Goal: Find specific page/section: Find specific page/section

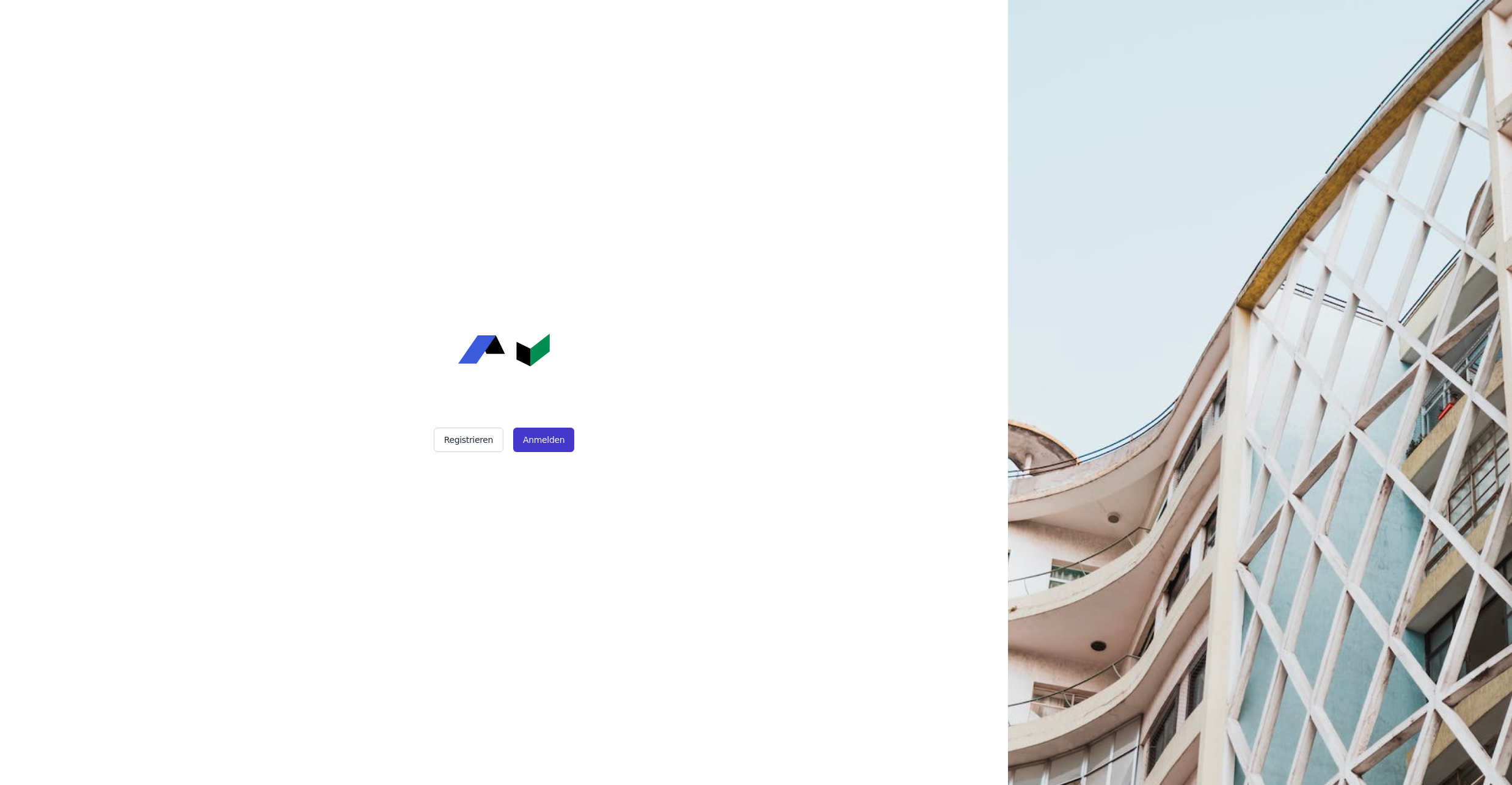
click at [528, 443] on button "Anmelden" at bounding box center [544, 440] width 62 height 25
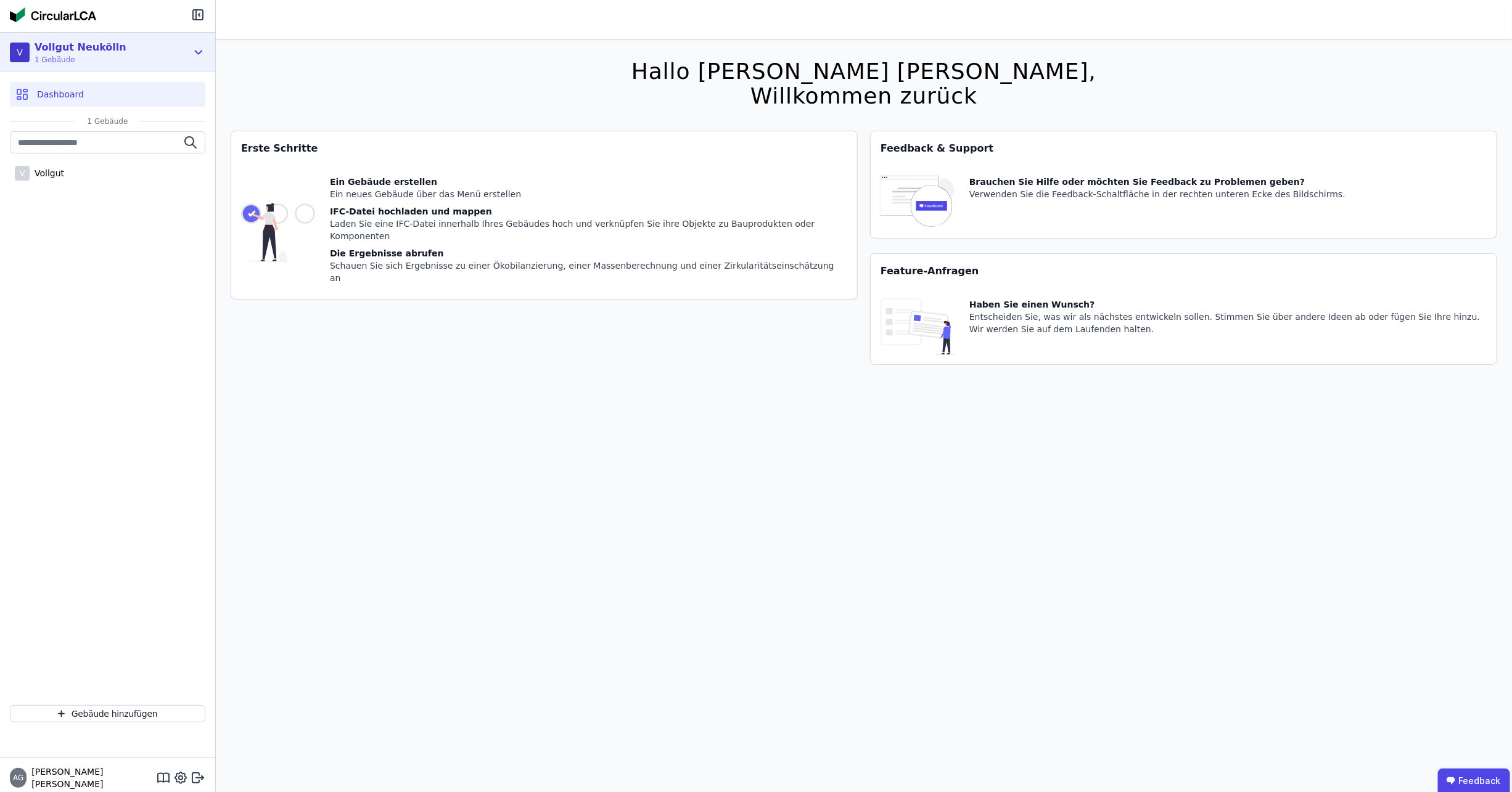
click at [198, 47] on icon at bounding box center [198, 52] width 14 height 15
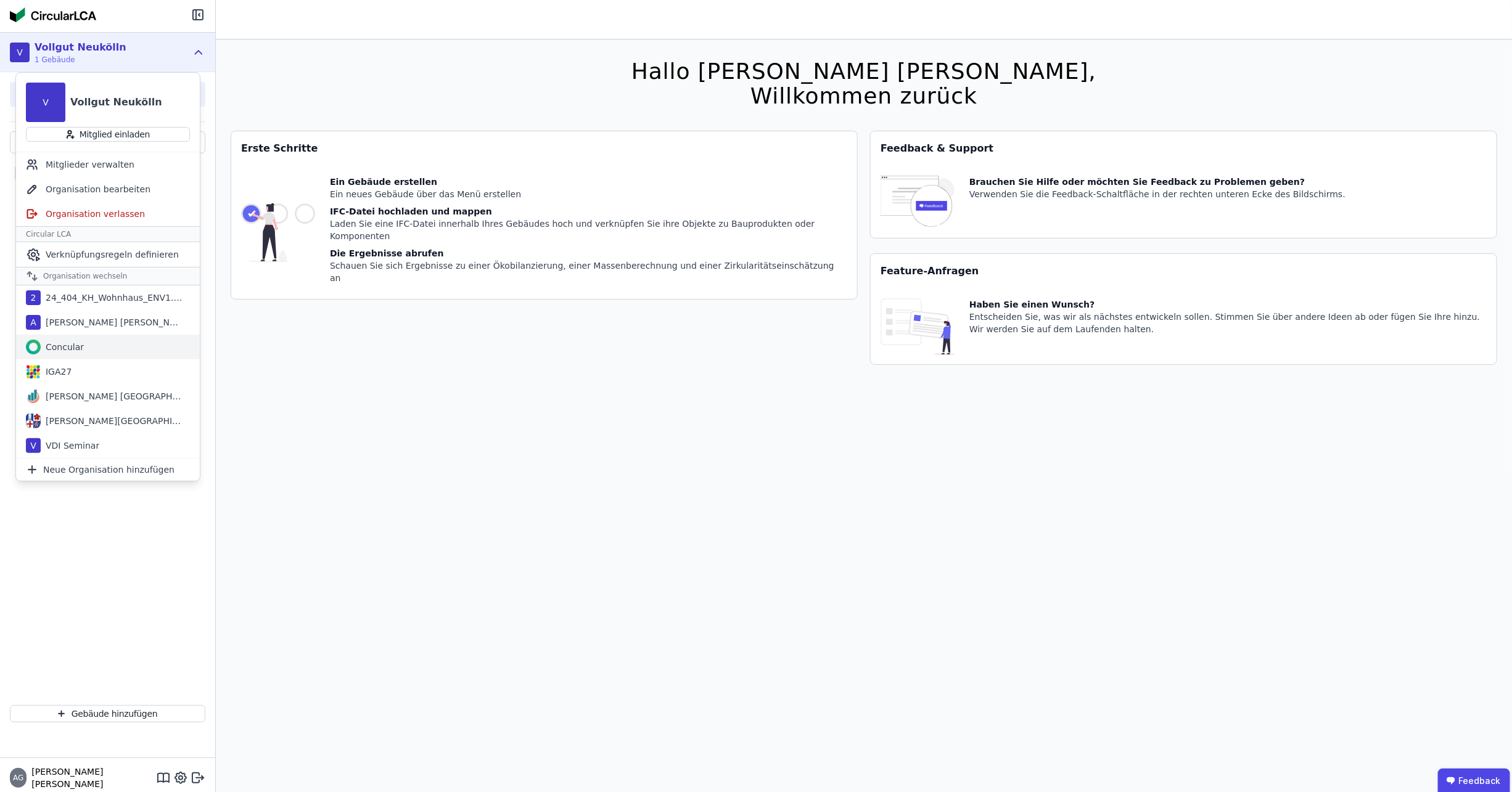
click at [68, 346] on div "Concular" at bounding box center [62, 347] width 43 height 12
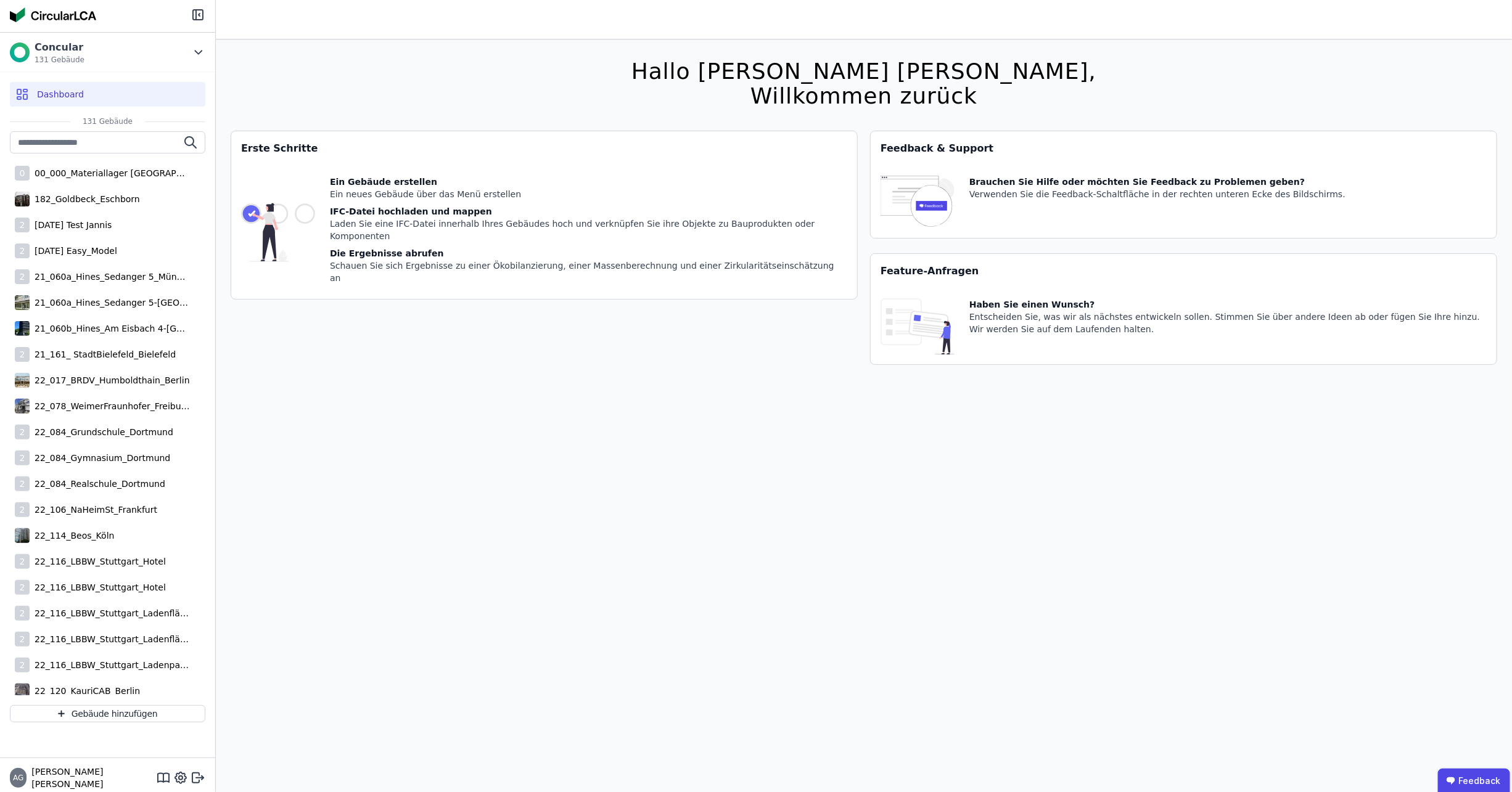
click at [103, 90] on div "Dashboard" at bounding box center [107, 94] width 196 height 25
click at [65, 90] on span "Dashboard" at bounding box center [60, 94] width 47 height 12
click at [198, 58] on icon at bounding box center [198, 52] width 14 height 15
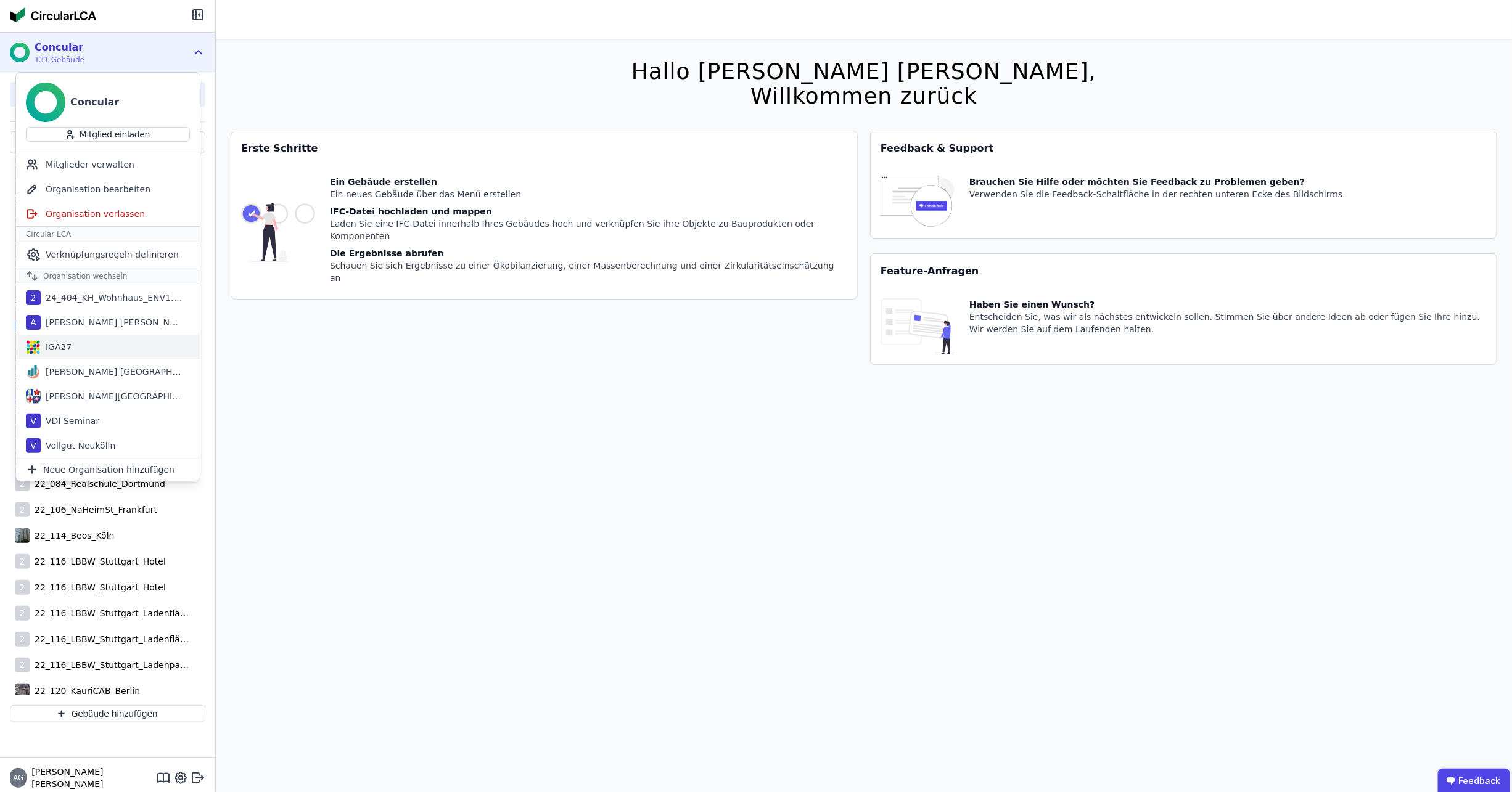
click at [111, 345] on div "IGA27" at bounding box center [108, 346] width 184 height 25
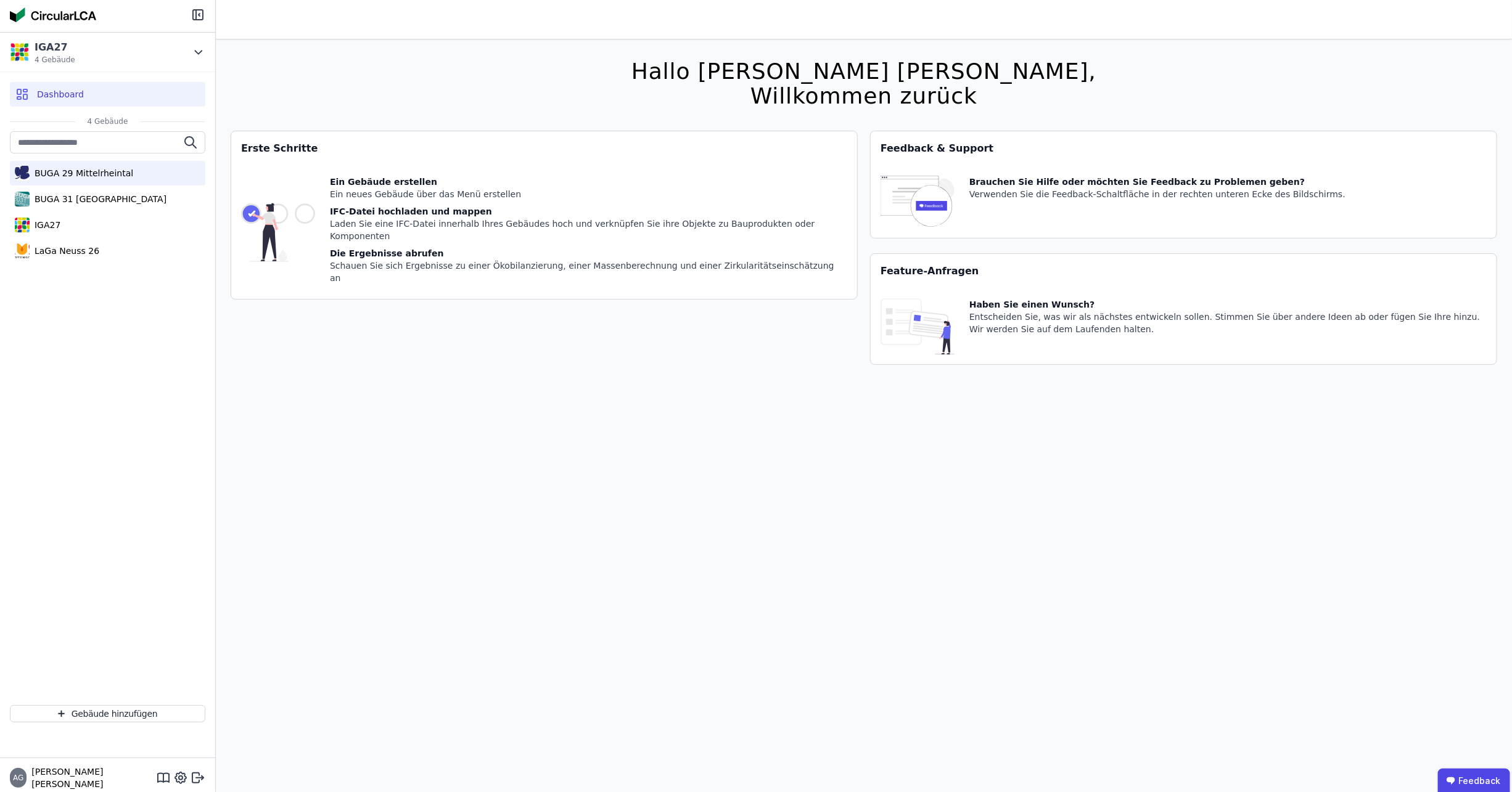
click at [108, 172] on div "BUGA 29 Mittelrheintal" at bounding box center [81, 173] width 103 height 12
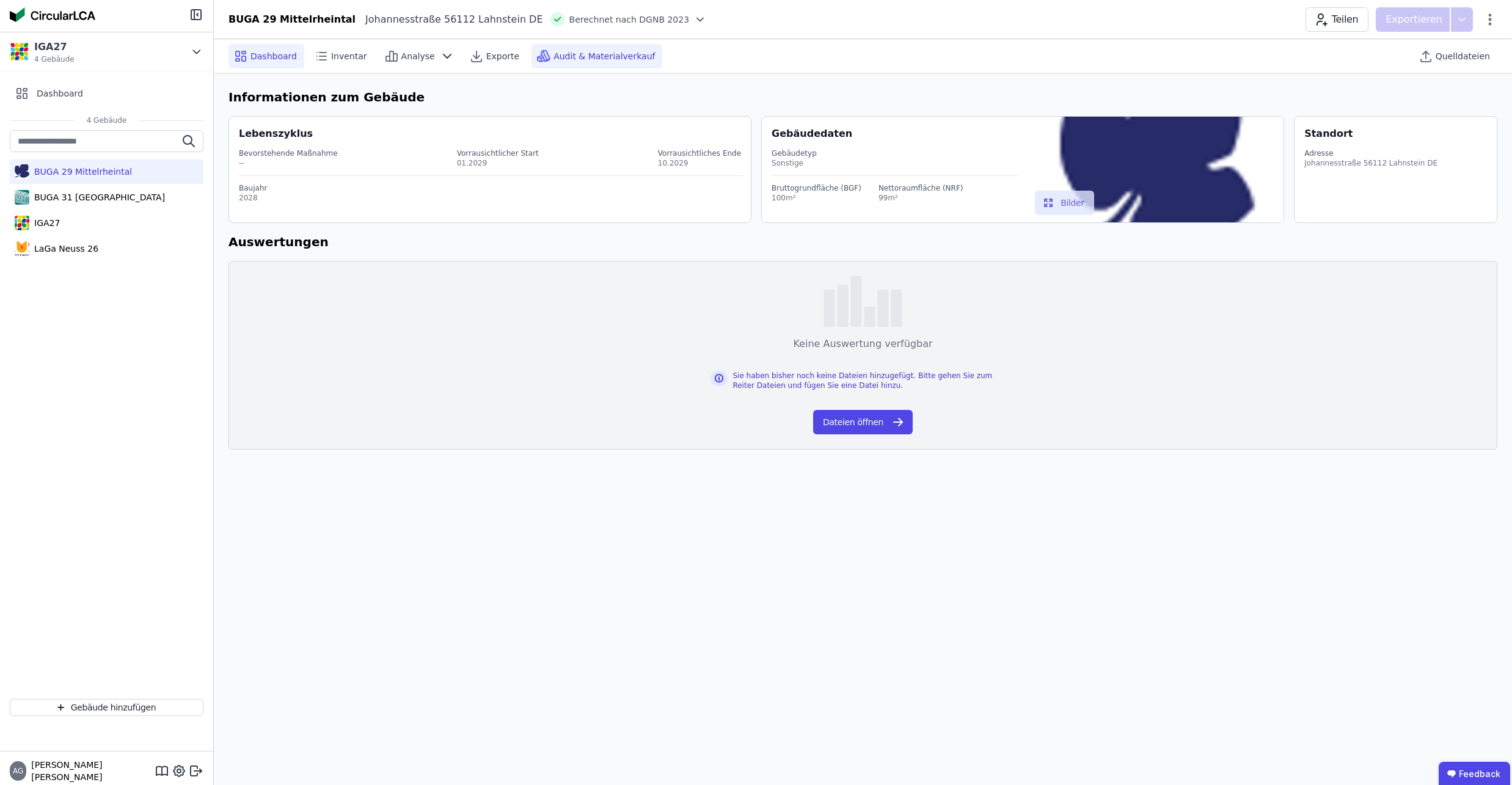
click at [553, 62] on div "Audit & Materialverkauf" at bounding box center [596, 56] width 131 height 25
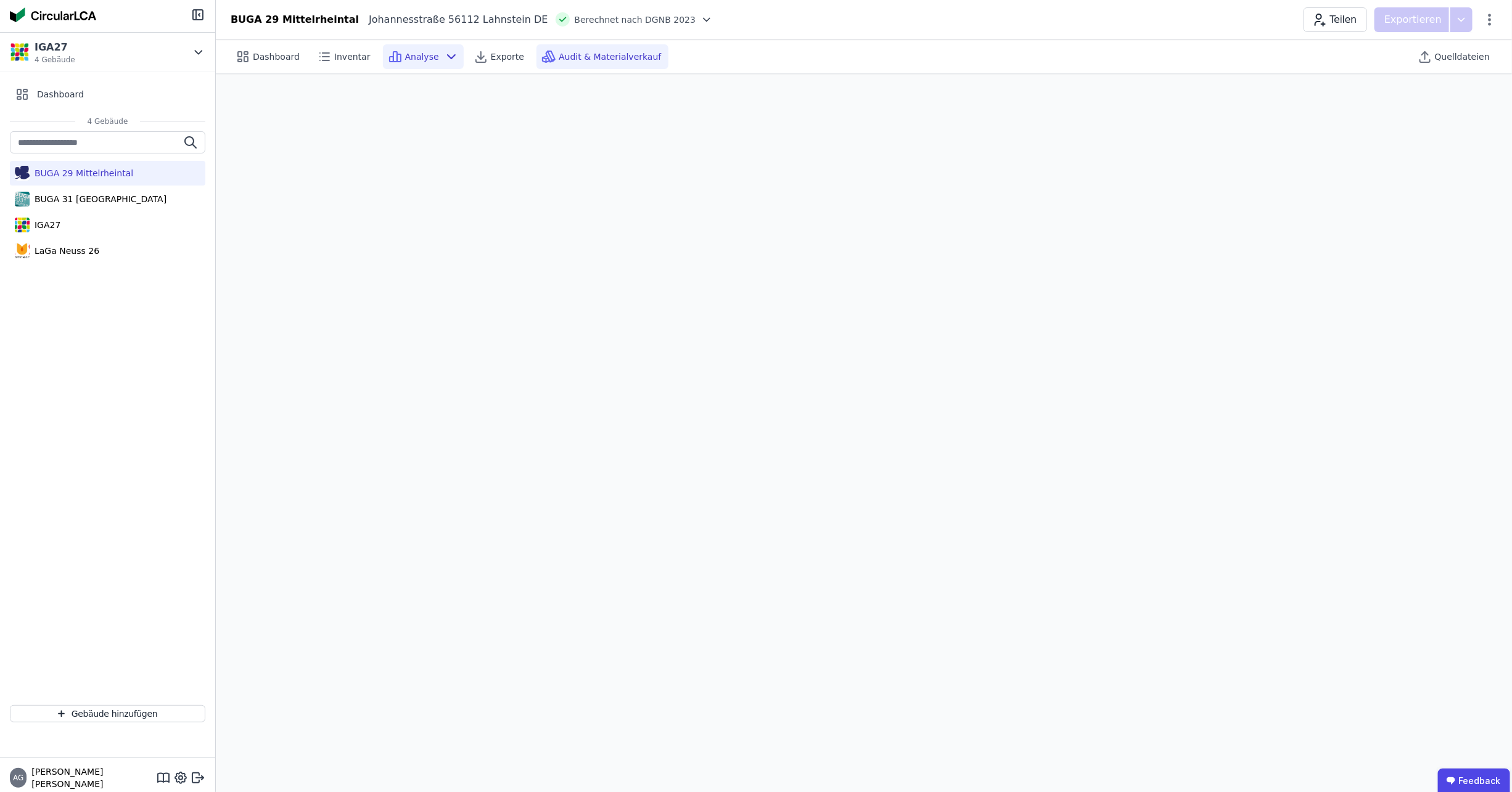
click at [421, 59] on span "Analyse" at bounding box center [422, 57] width 34 height 12
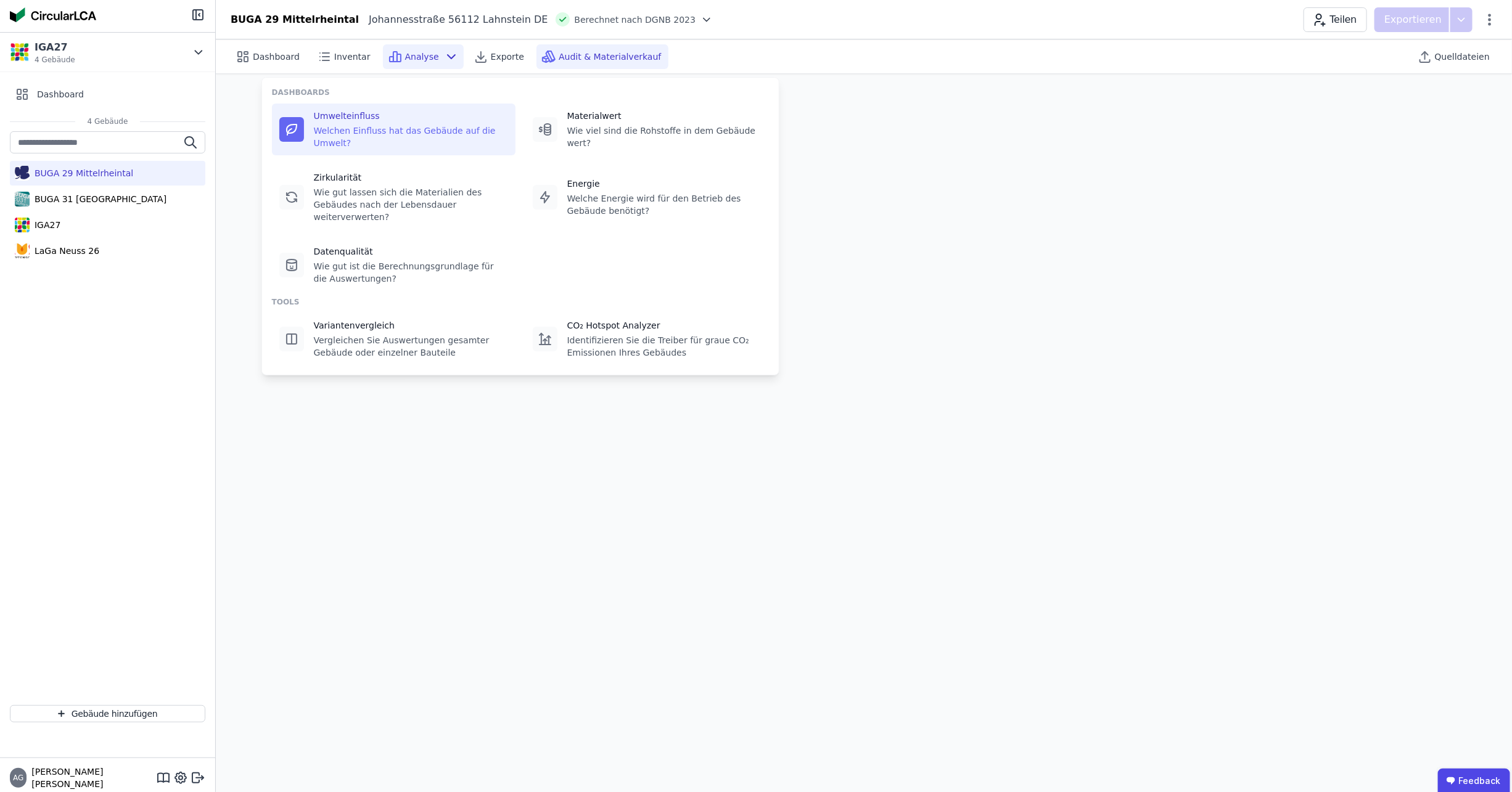
click at [406, 120] on div "Umwelteinfluss" at bounding box center [410, 115] width 194 height 12
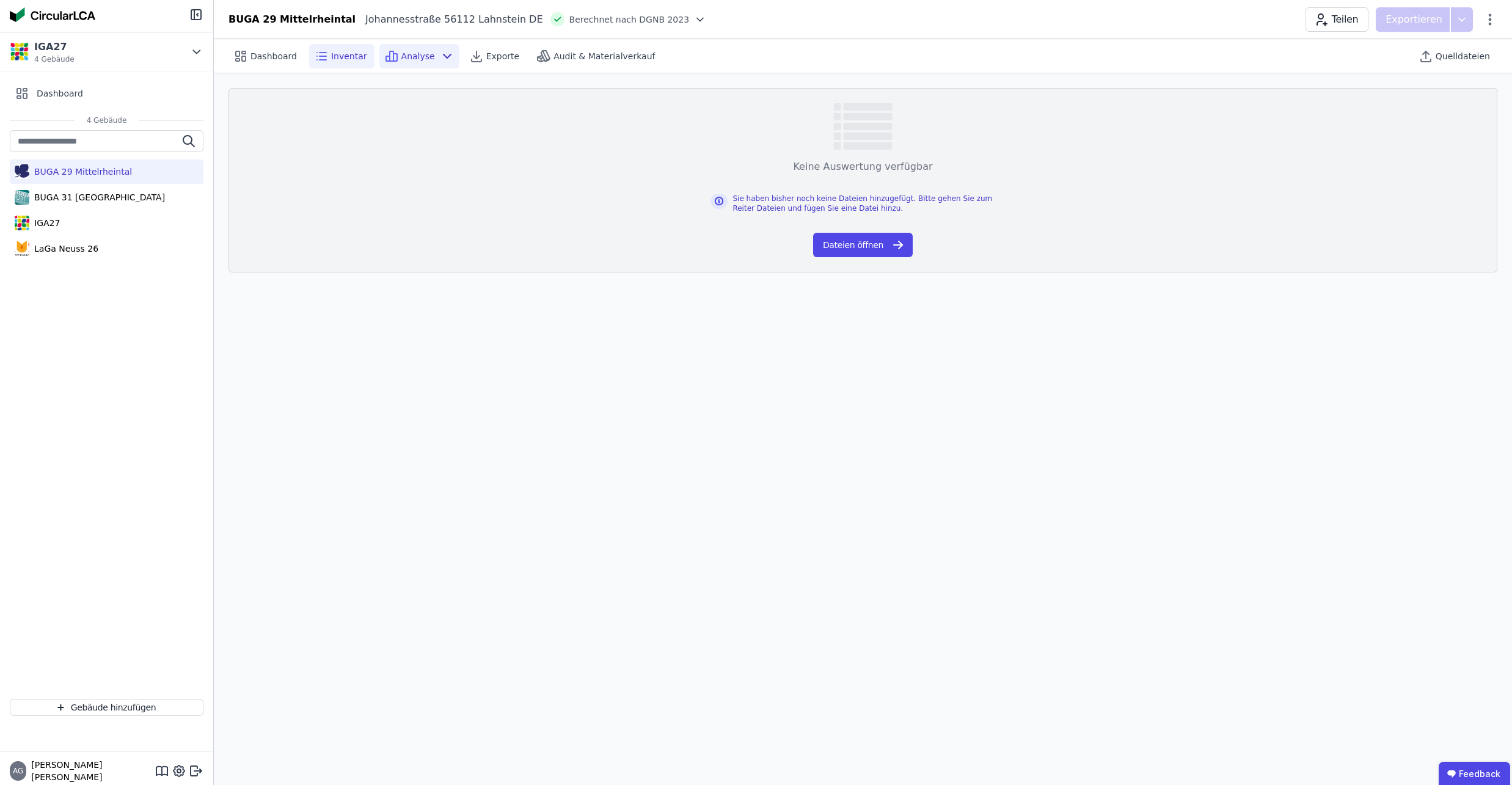
click at [349, 56] on span "Inventar" at bounding box center [349, 56] width 36 height 12
click at [287, 59] on span "Dashboard" at bounding box center [273, 56] width 46 height 12
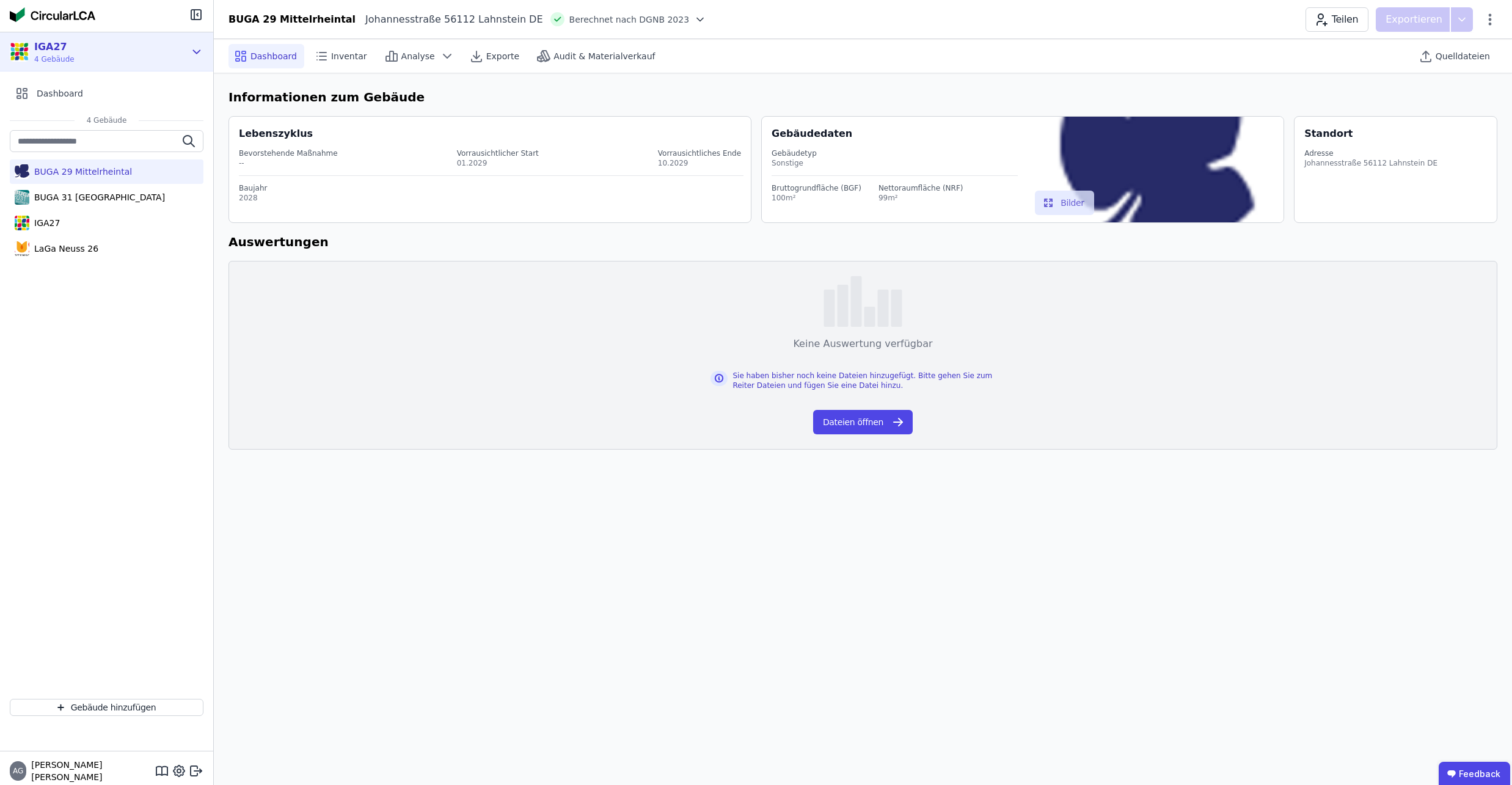
click at [123, 46] on div "IGA27 4 Gebäude" at bounding box center [97, 51] width 175 height 25
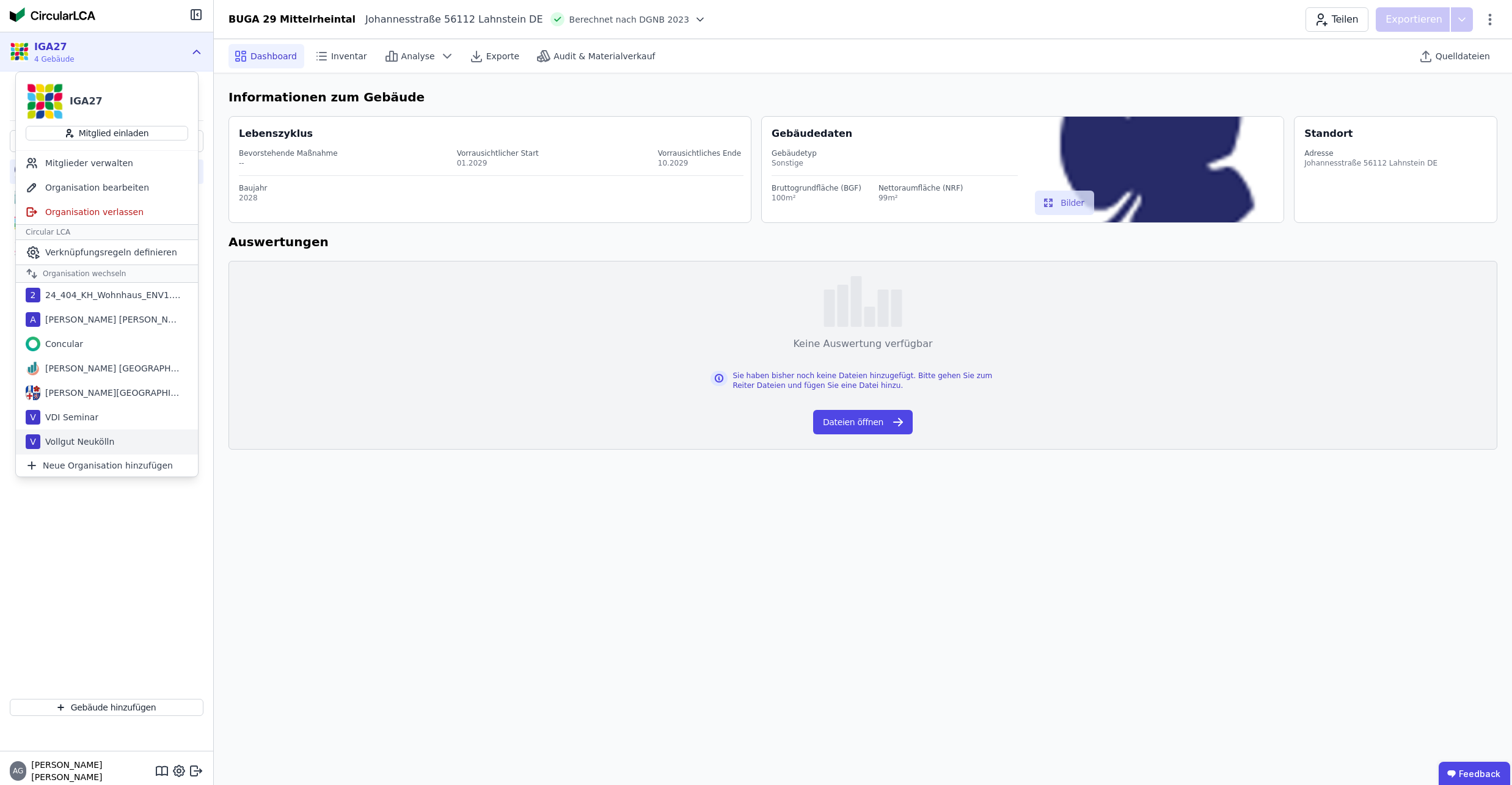
click at [100, 440] on div "Vollgut Neukölln" at bounding box center [77, 442] width 74 height 12
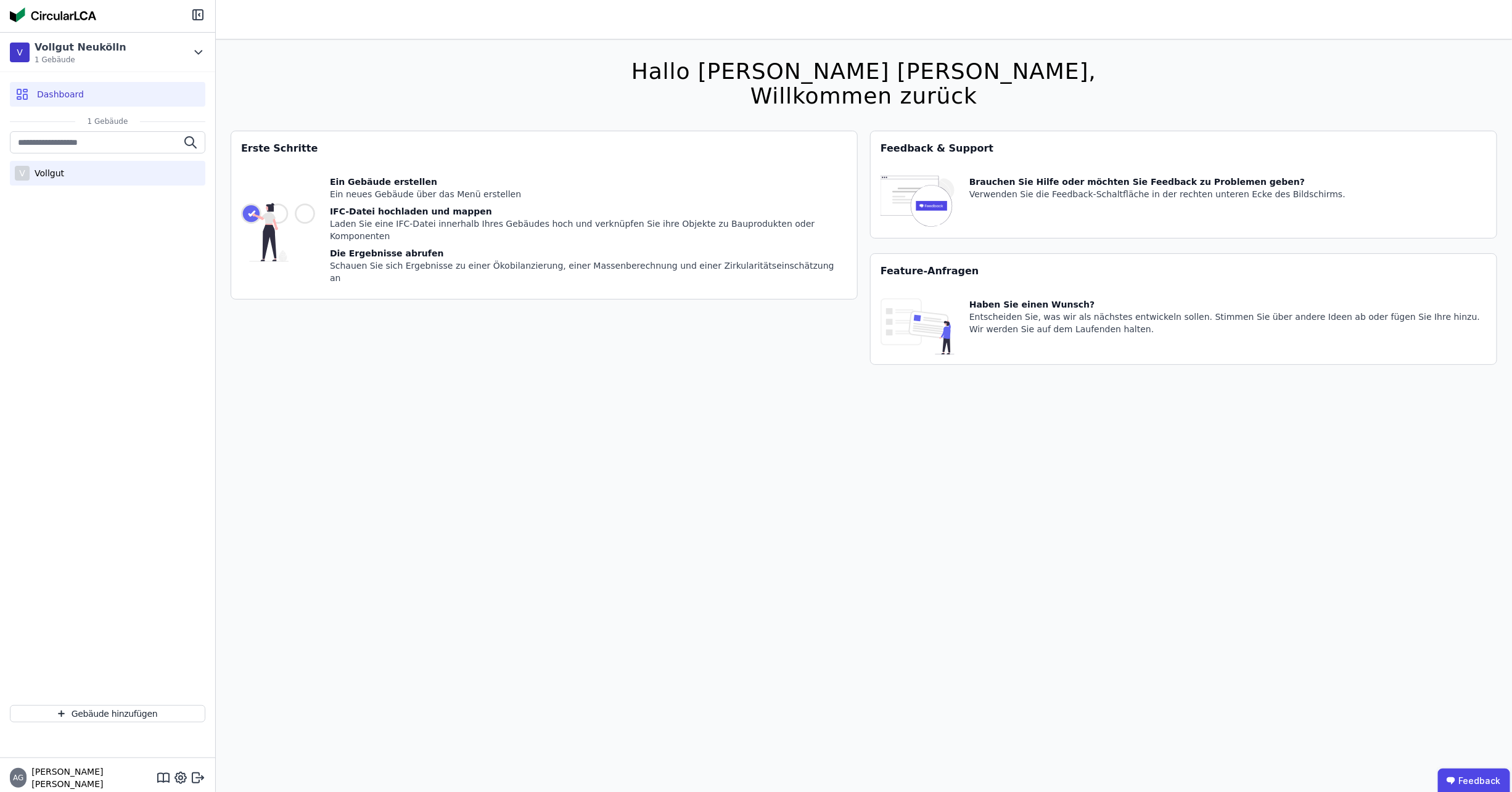
click at [128, 178] on div "V Vollgut" at bounding box center [107, 173] width 196 height 25
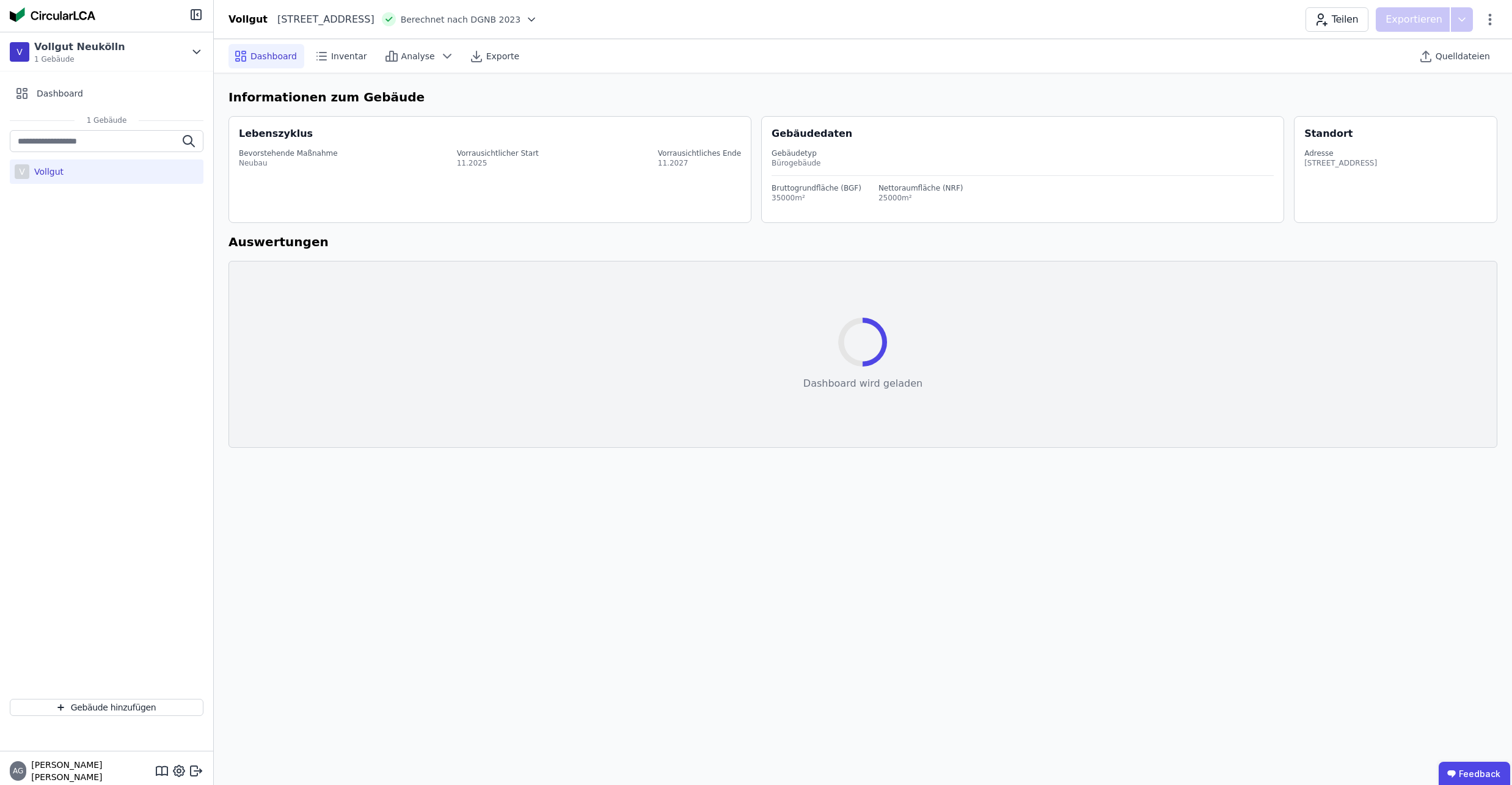
click at [346, 72] on div "Dashboard Inventar Analyse Exporte Quelldateien" at bounding box center [862, 56] width 1269 height 33
click at [344, 62] on div "Inventar" at bounding box center [342, 56] width 66 height 25
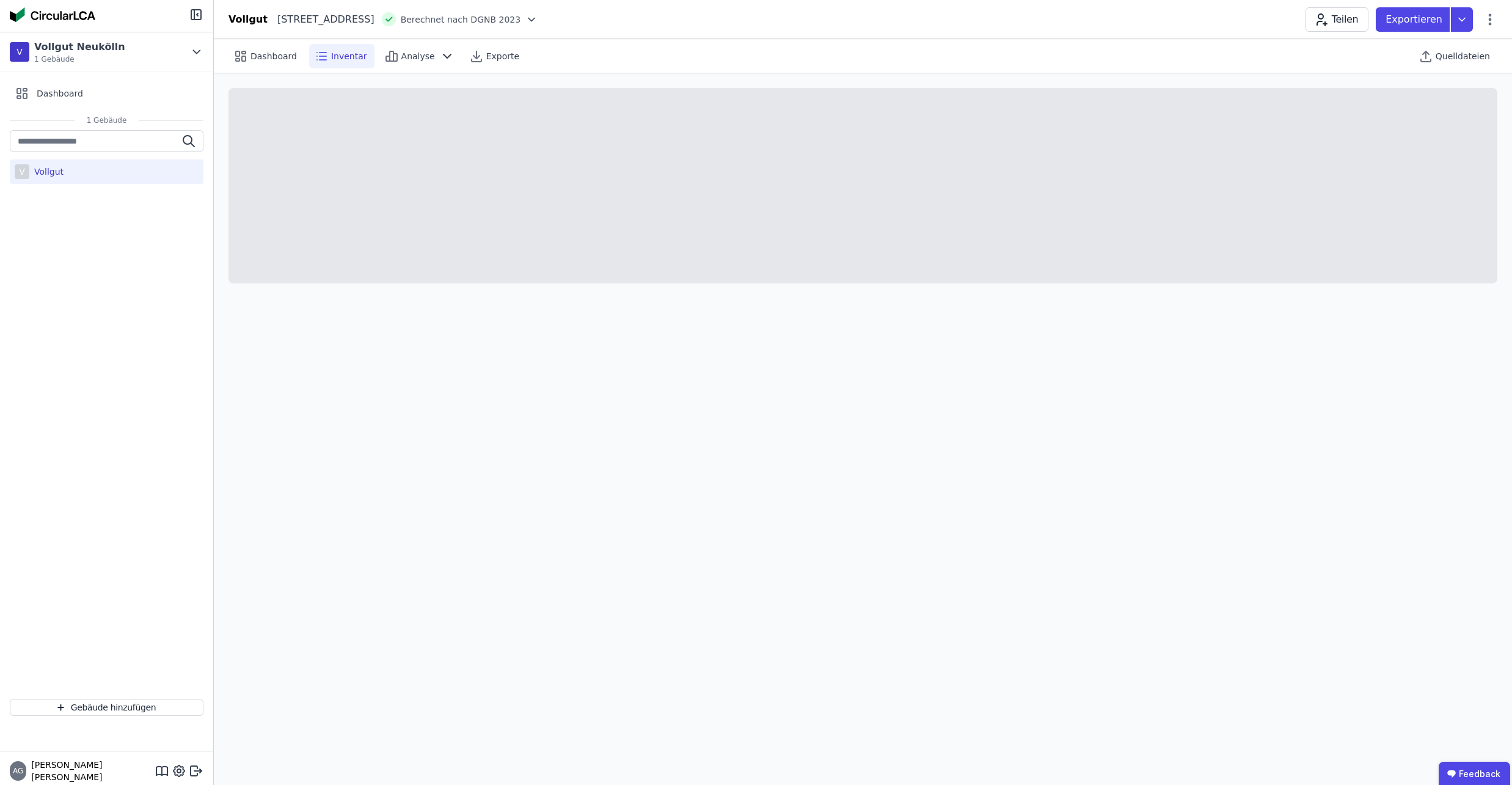
click at [344, 62] on span "Inventar" at bounding box center [349, 56] width 36 height 12
click at [401, 62] on div "Analyse" at bounding box center [419, 56] width 80 height 25
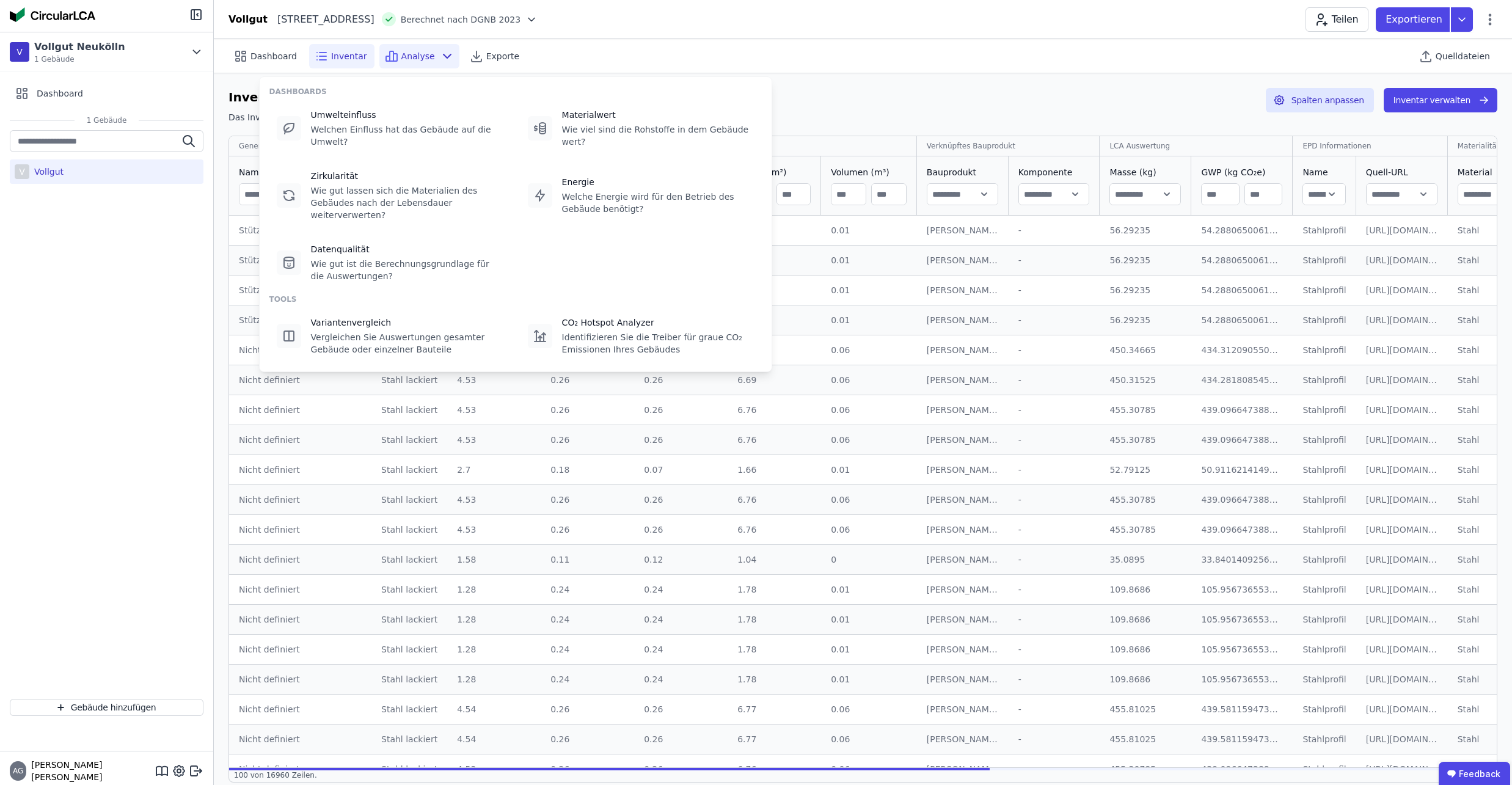
click at [346, 67] on div "Inventar" at bounding box center [342, 56] width 66 height 25
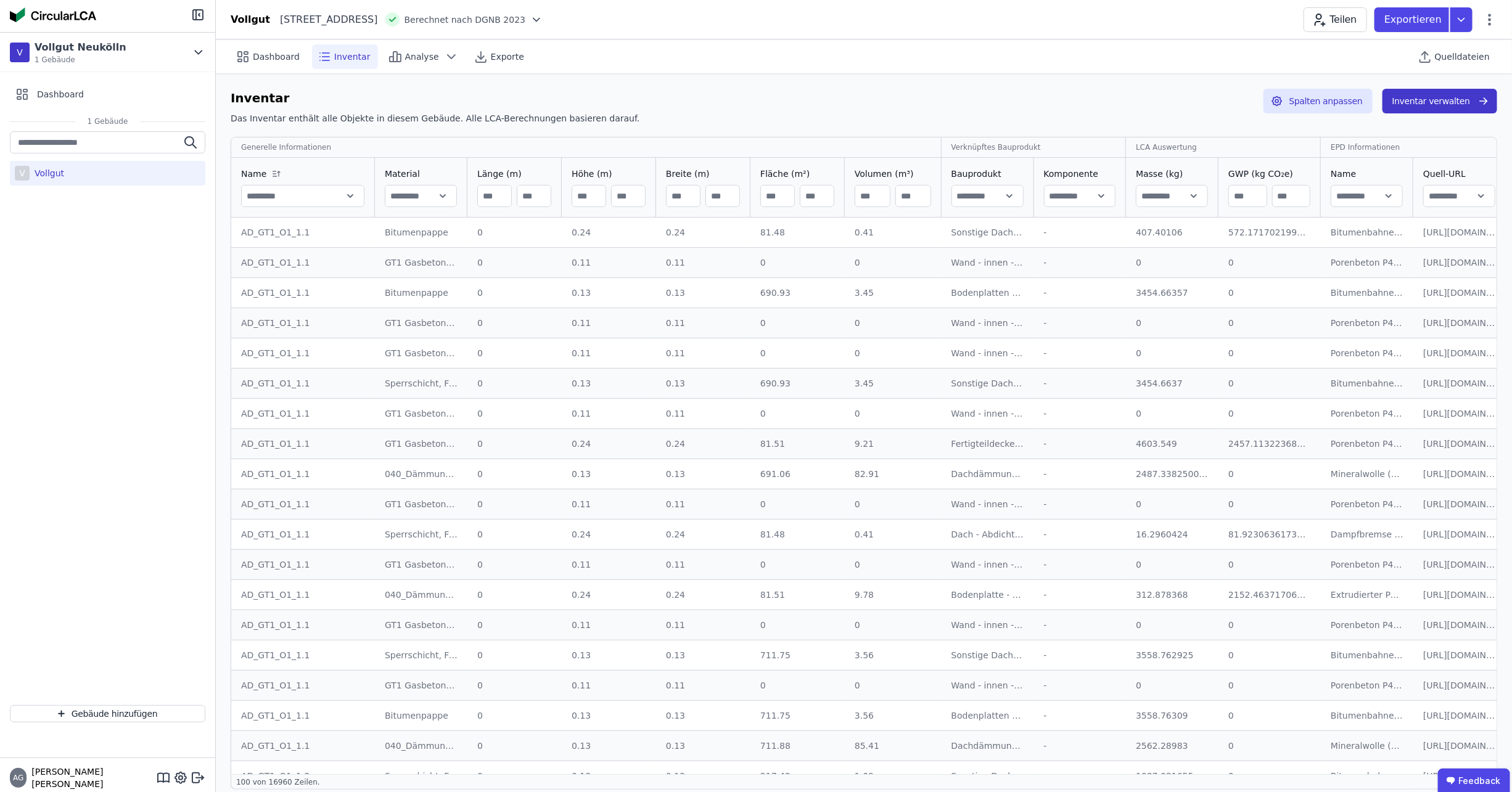
click at [1436, 103] on button "Inventar verwalten" at bounding box center [1439, 101] width 115 height 25
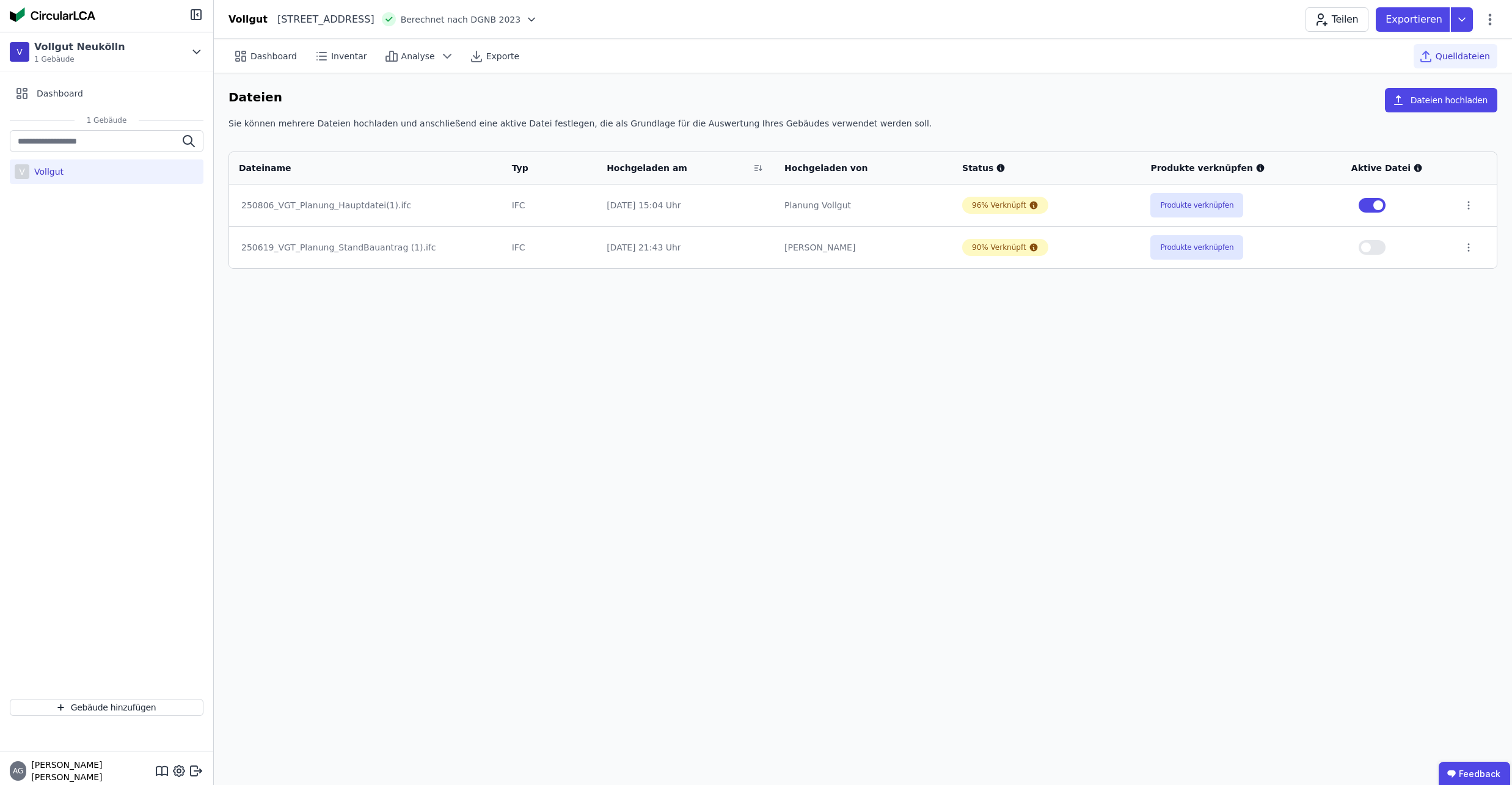
click at [465, 218] on td "250806_VGT_Planung_Hauptdatei(1).ifc" at bounding box center [366, 205] width 273 height 42
click at [469, 199] on div "250806_VGT_Planung_Hauptdatei(1).ifc" at bounding box center [366, 205] width 249 height 12
click at [1468, 202] on icon at bounding box center [1468, 205] width 11 height 11
click at [1445, 167] on div "Im 3D-Viewer öffnen" at bounding box center [1404, 159] width 122 height 29
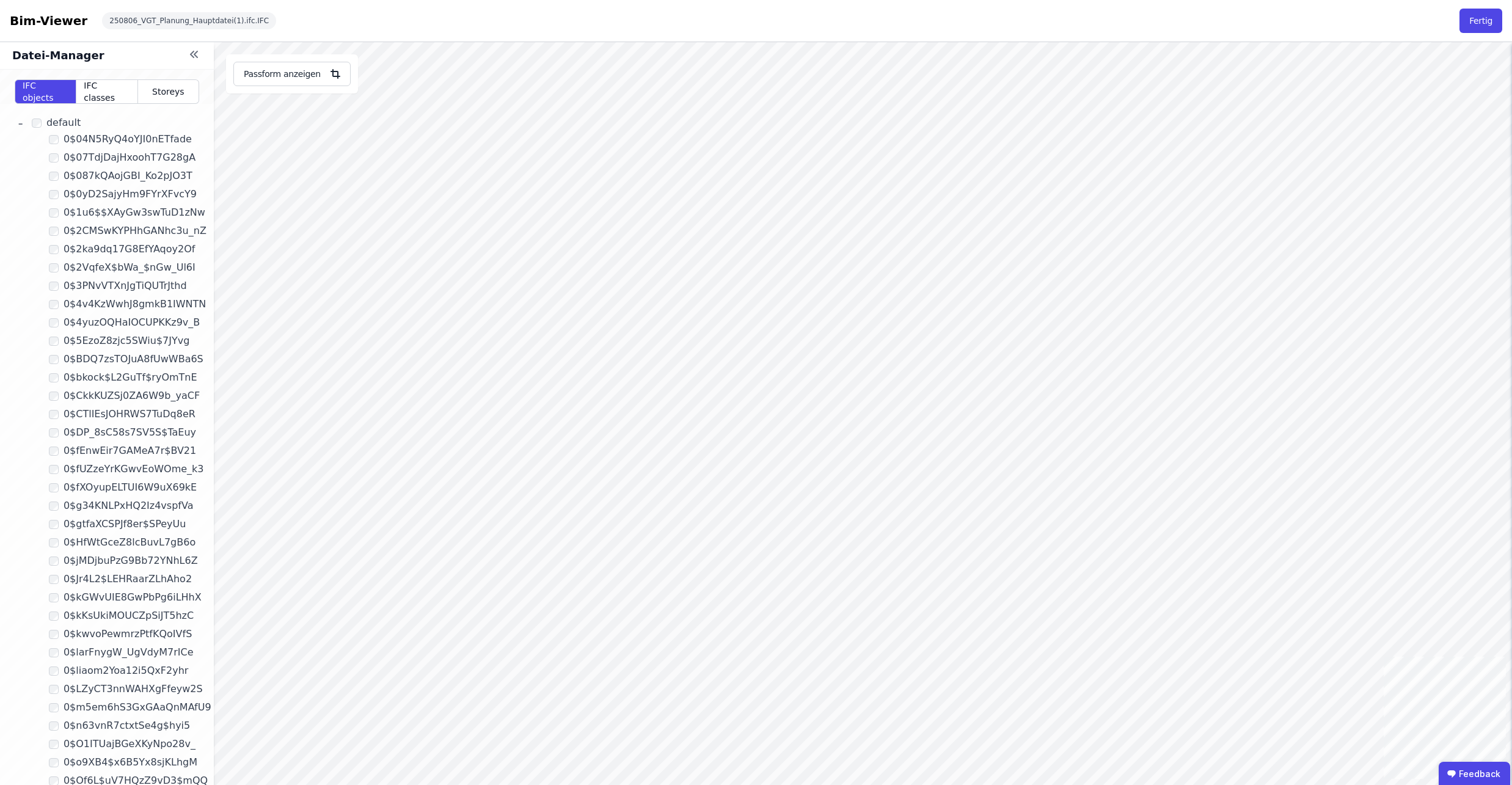
click at [17, 125] on link "-" at bounding box center [21, 123] width 20 height 21
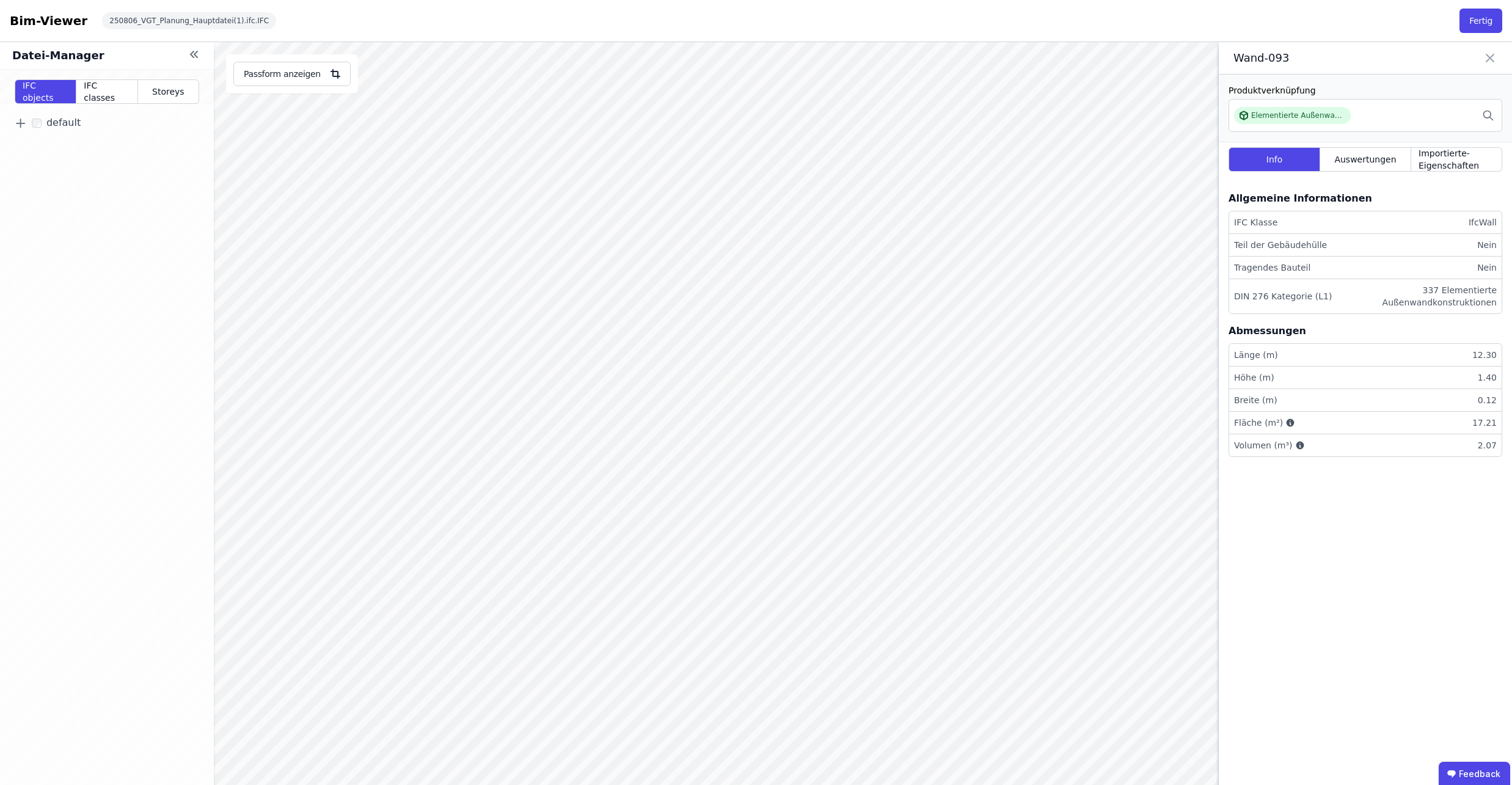
click at [1489, 62] on icon at bounding box center [1490, 58] width 15 height 17
click at [190, 58] on icon at bounding box center [194, 54] width 15 height 15
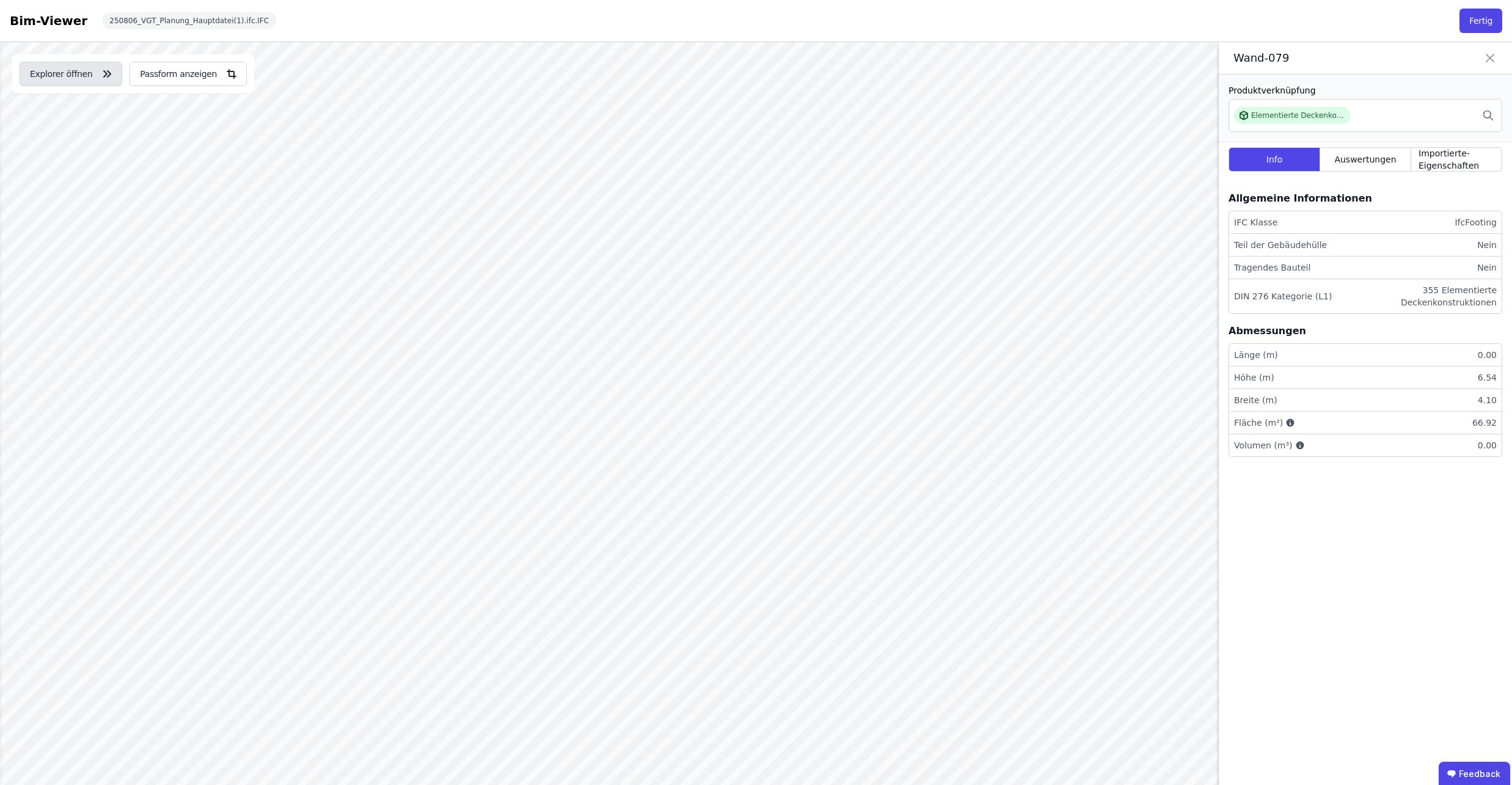
click at [105, 78] on icon "button" at bounding box center [107, 73] width 15 height 15
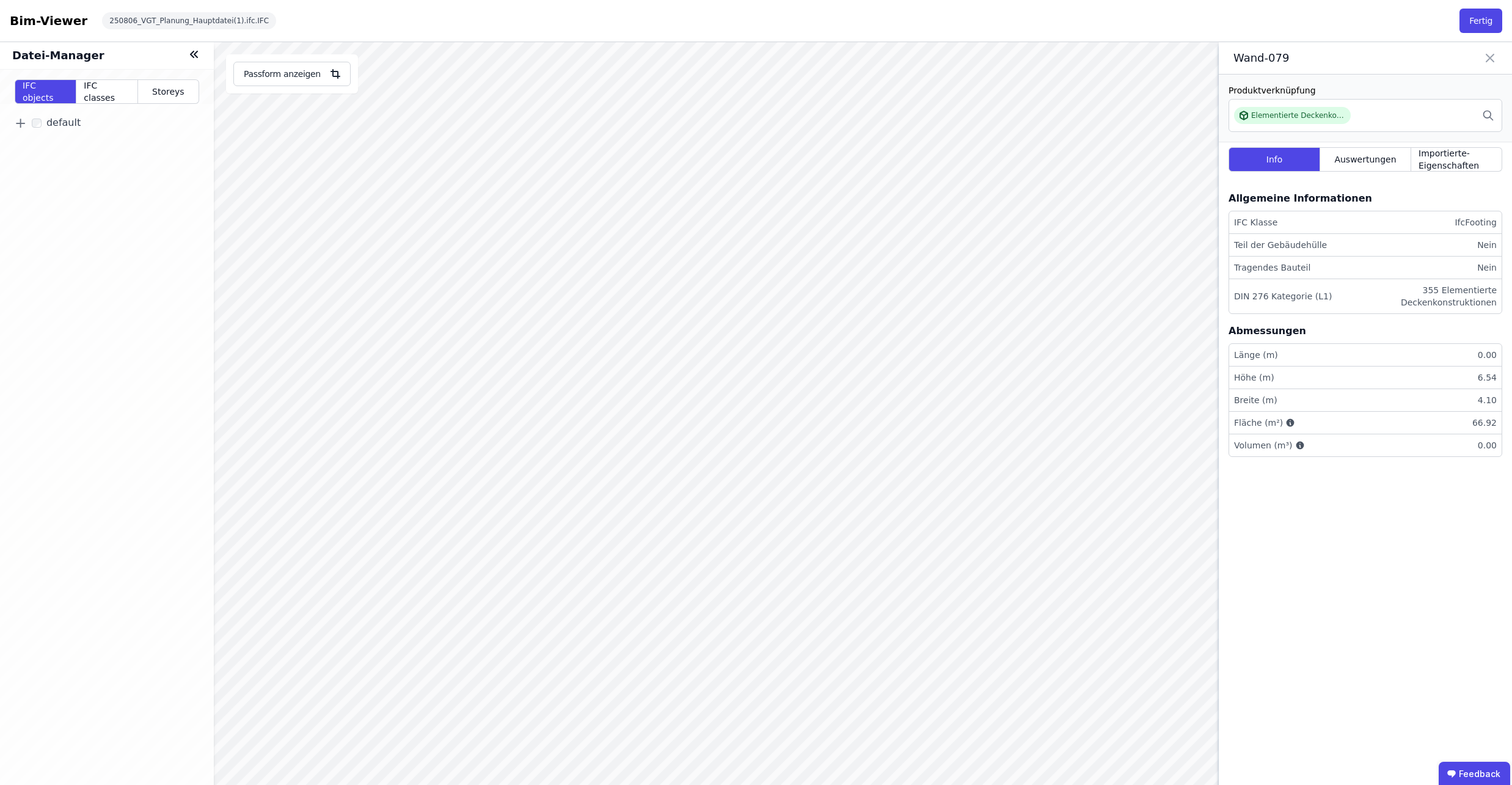
click at [195, 53] on icon at bounding box center [196, 54] width 3 height 6
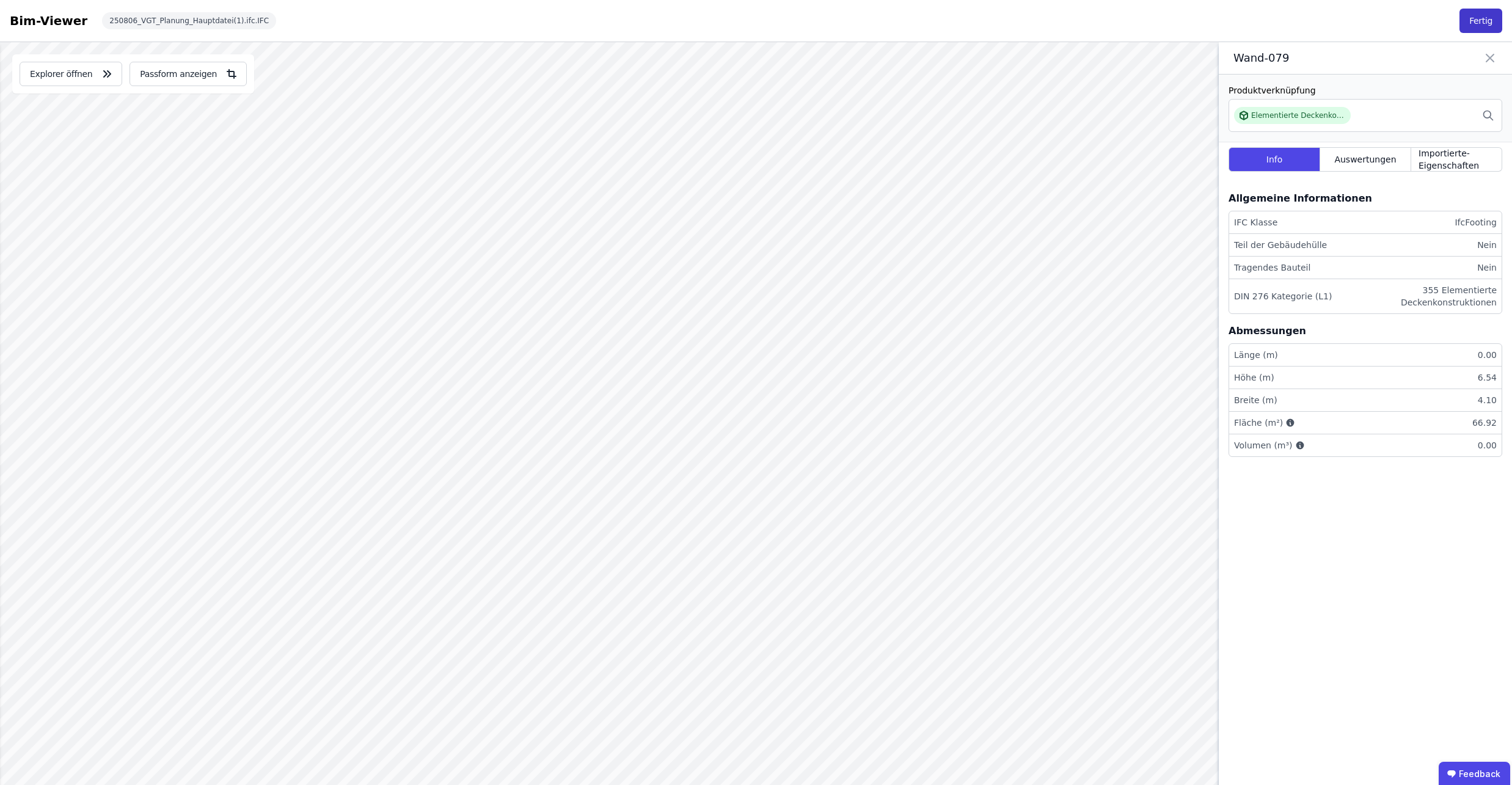
click at [1492, 21] on button "Fertig" at bounding box center [1481, 21] width 43 height 25
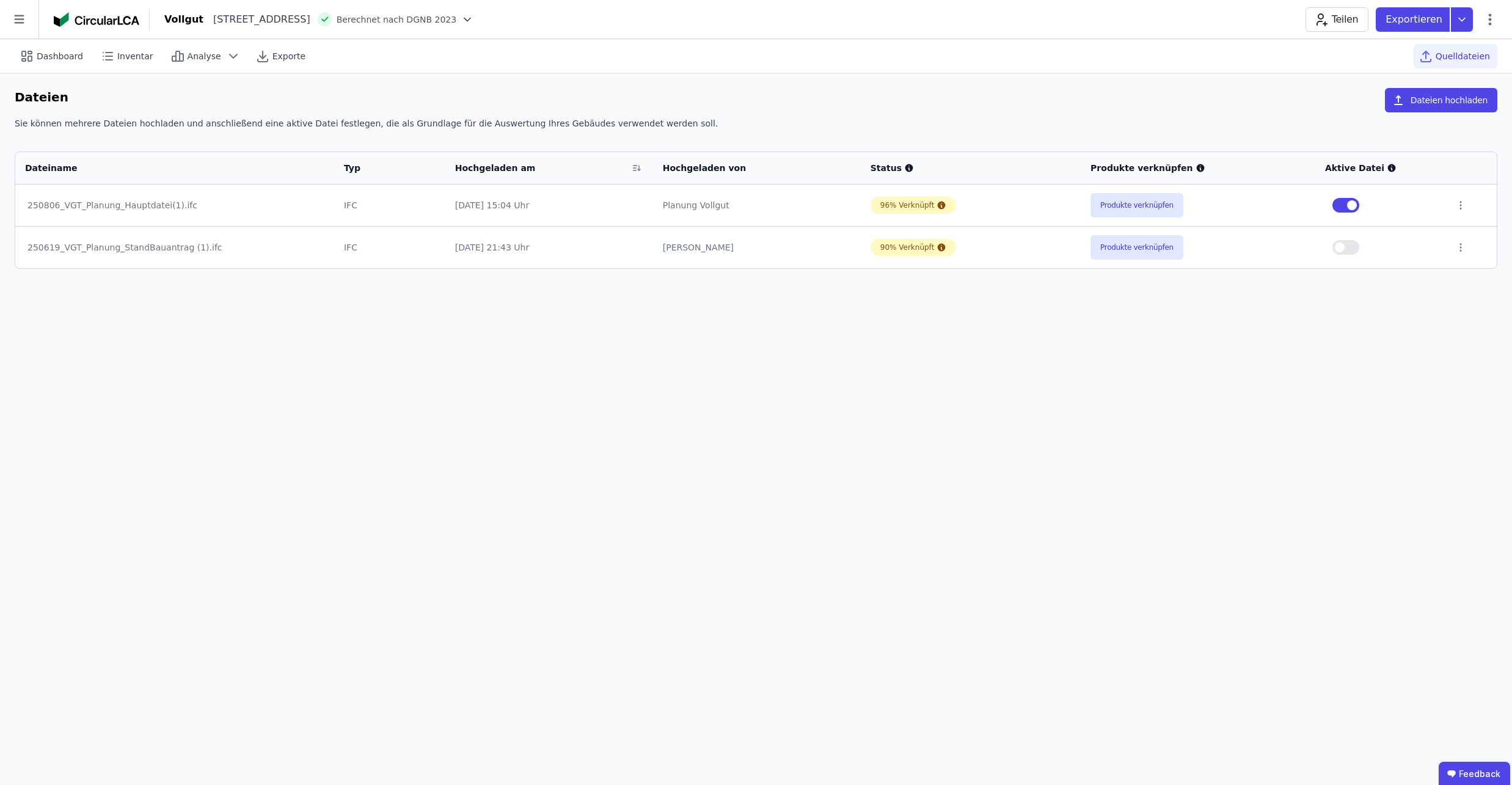
click at [112, 20] on img at bounding box center [97, 19] width 85 height 15
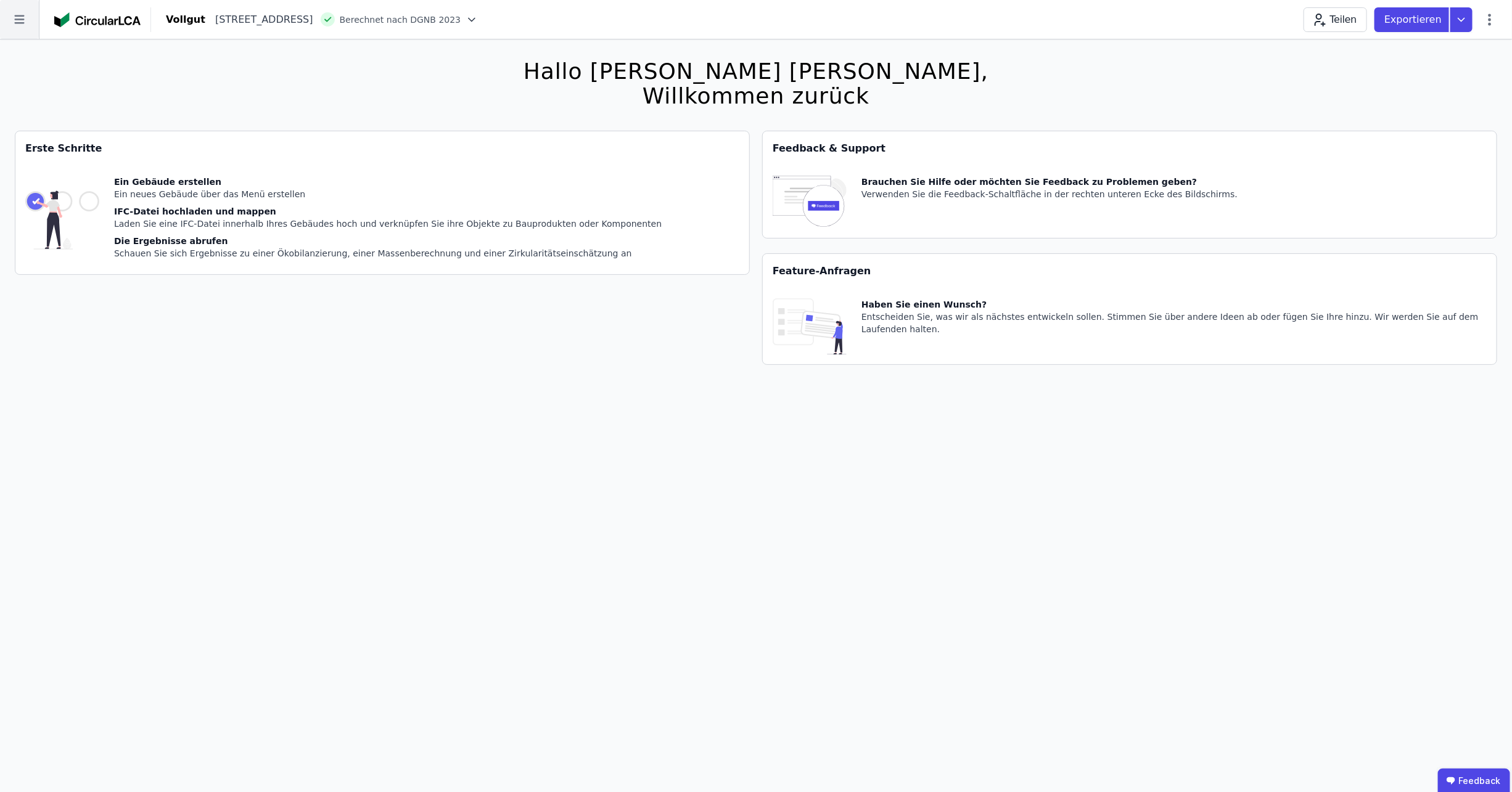
click at [29, 18] on icon at bounding box center [19, 19] width 39 height 39
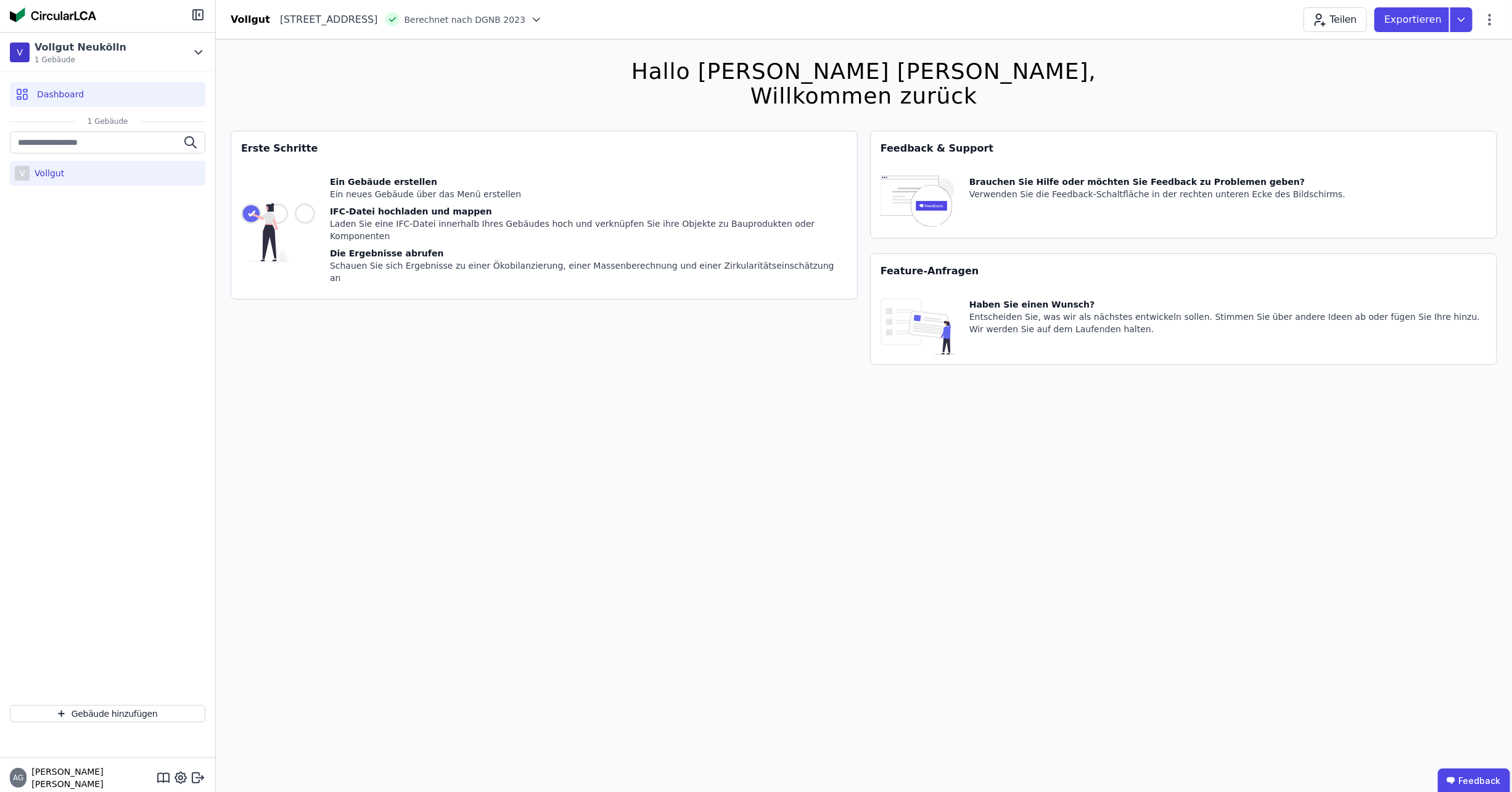
click at [68, 94] on span "Dashboard" at bounding box center [60, 94] width 47 height 12
click at [148, 50] on div "V Vollgut Neukölln 1 Gebäude" at bounding box center [97, 52] width 177 height 25
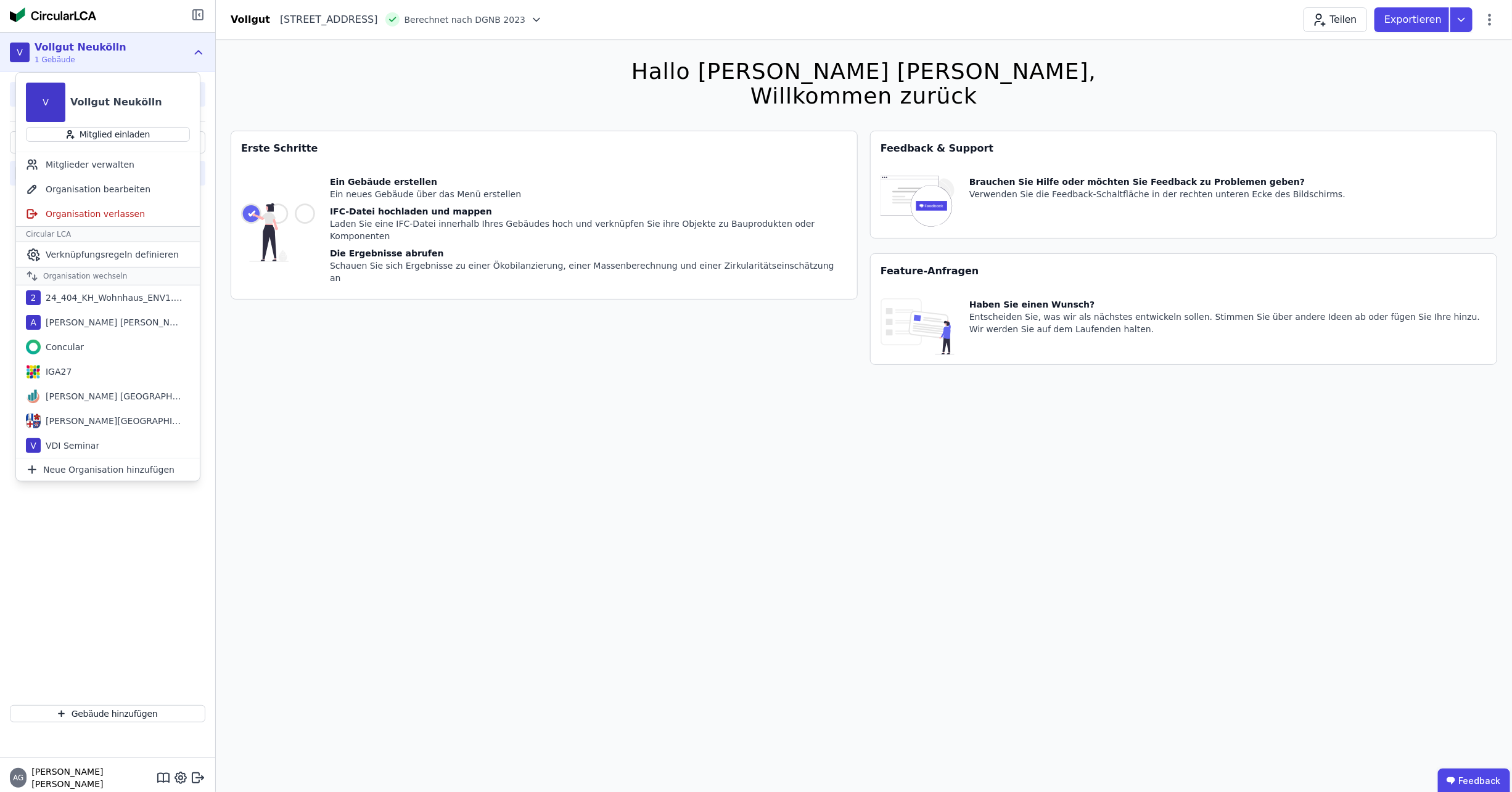
click at [198, 15] on icon at bounding box center [198, 15] width 1 height 3
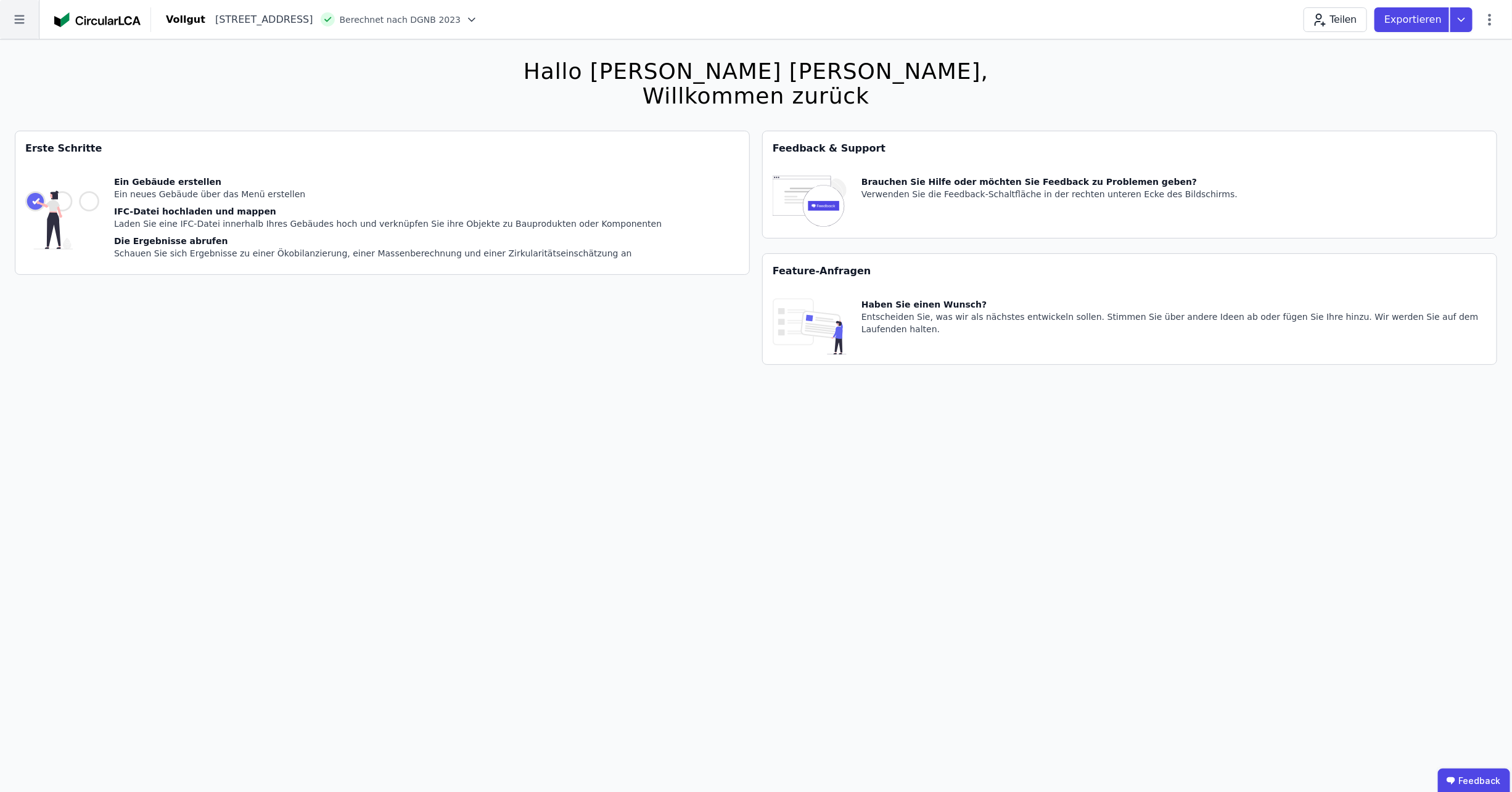
click at [33, 18] on icon at bounding box center [19, 19] width 39 height 39
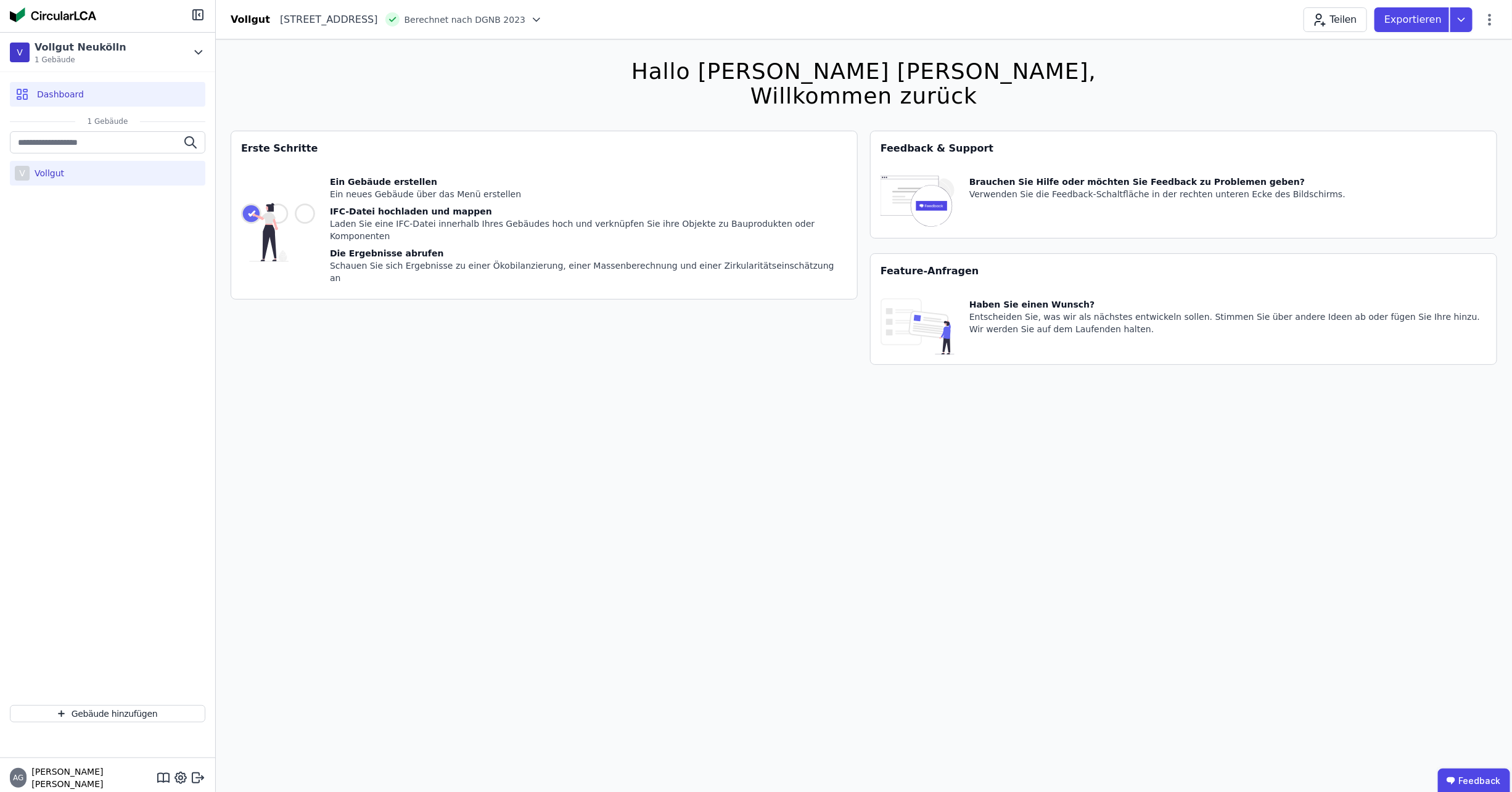
click at [77, 172] on div "V Vollgut" at bounding box center [107, 173] width 196 height 25
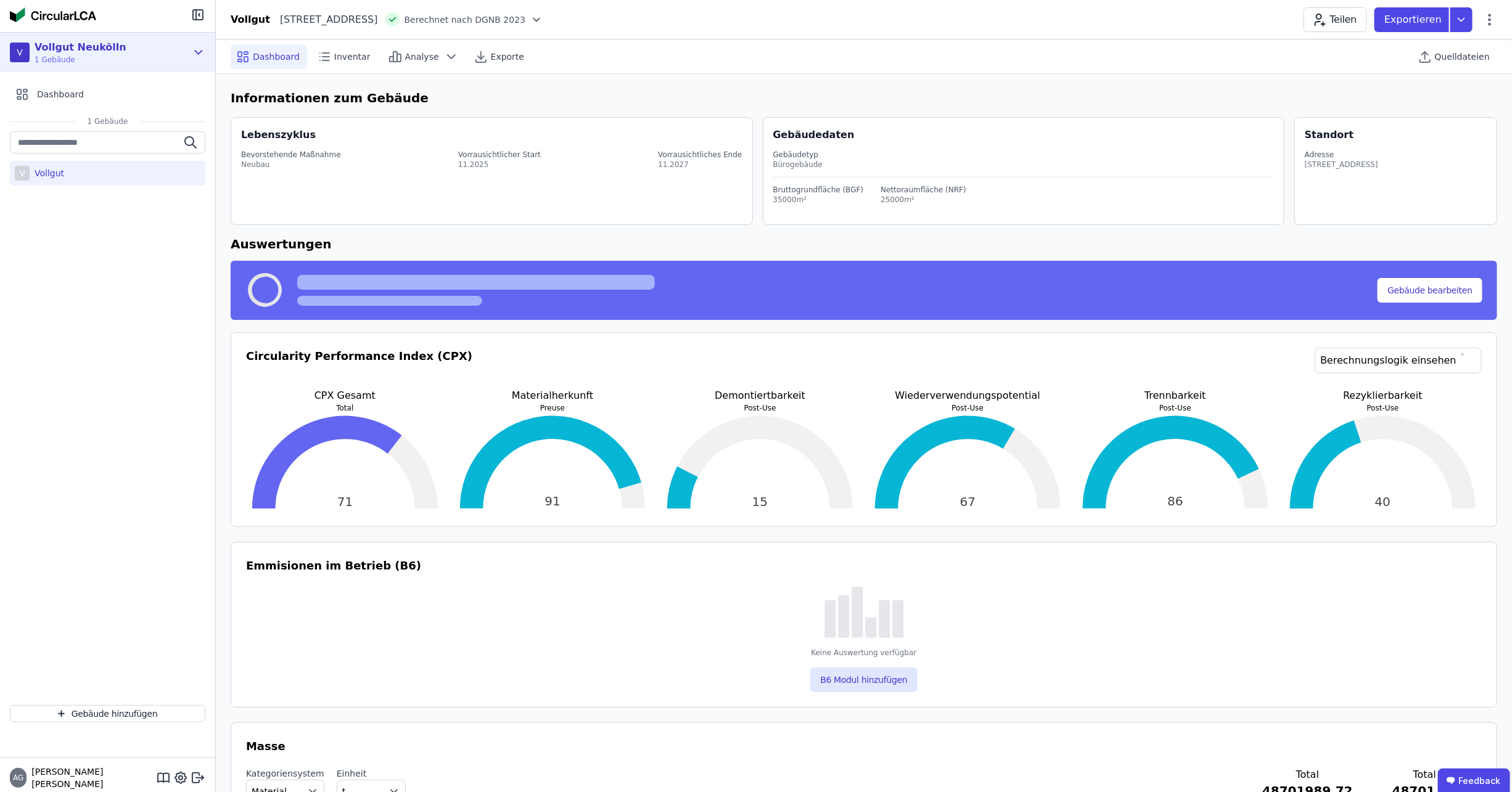
click at [101, 58] on span "1 Gebäude" at bounding box center [80, 59] width 92 height 9
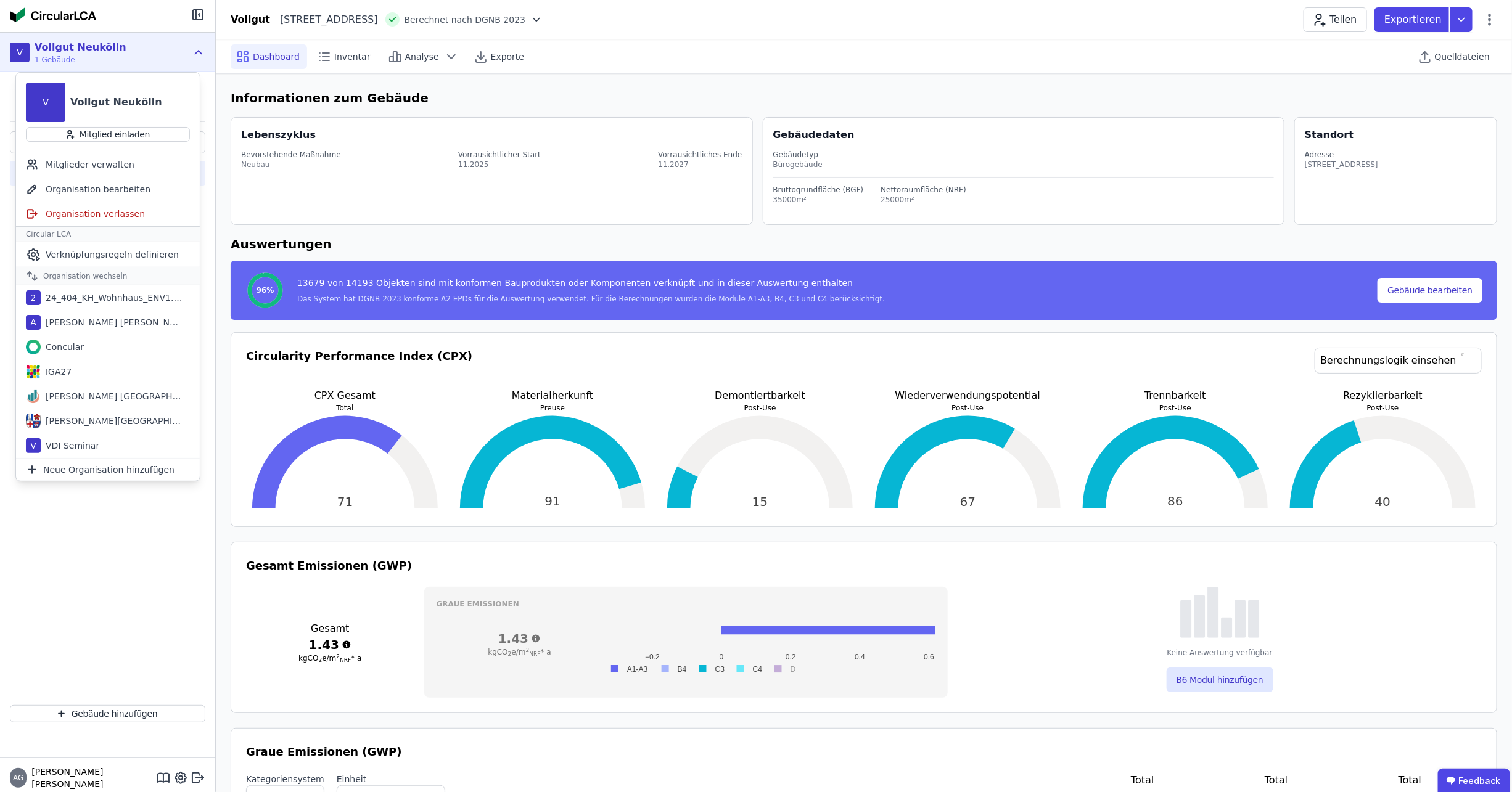
click at [168, 567] on div "V Vollgut" at bounding box center [108, 413] width 216 height 564
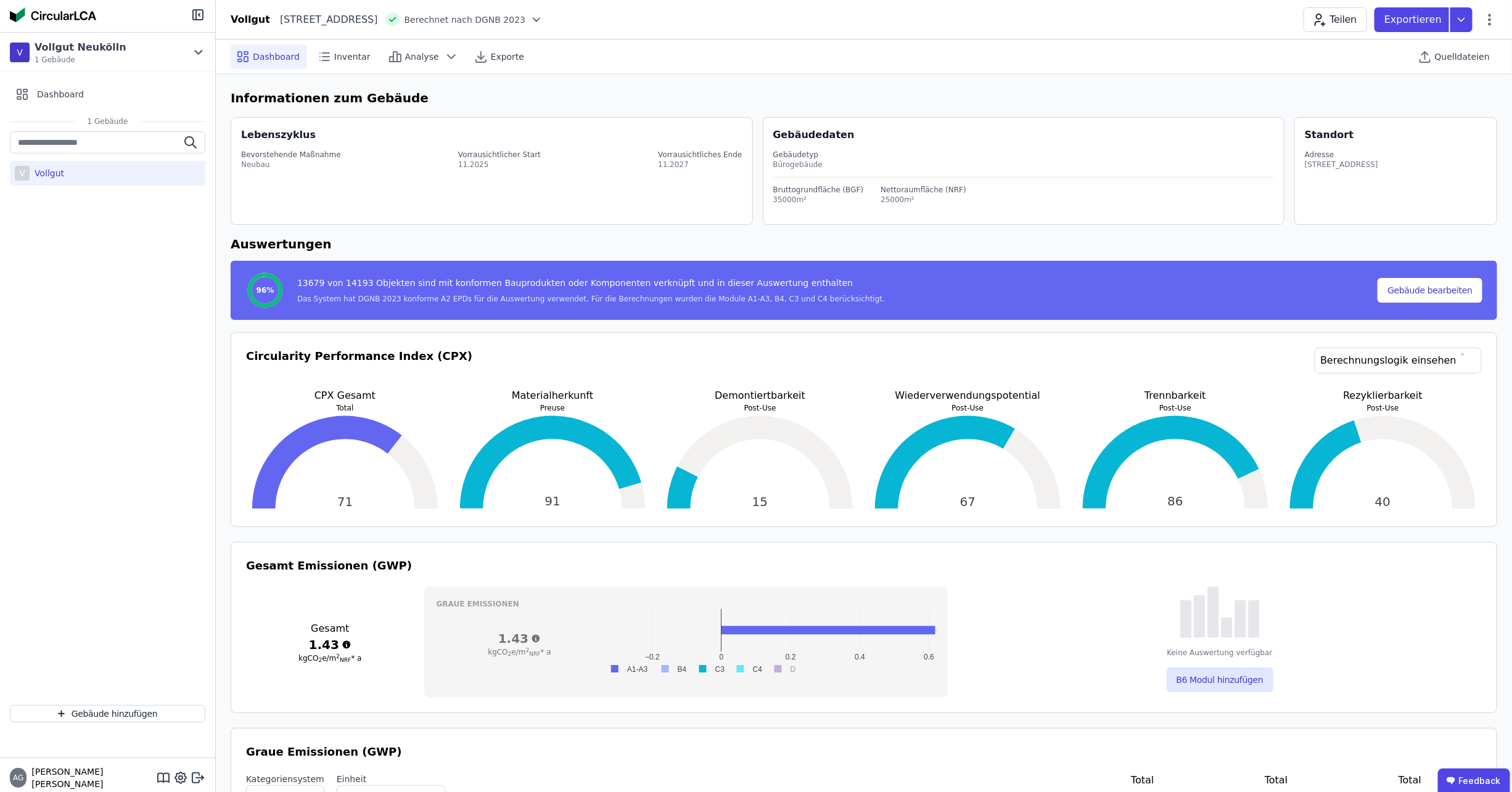
click at [84, 775] on div "AG [PERSON_NAME] [PERSON_NAME]" at bounding box center [108, 778] width 216 height 40
